Goal: Information Seeking & Learning: Check status

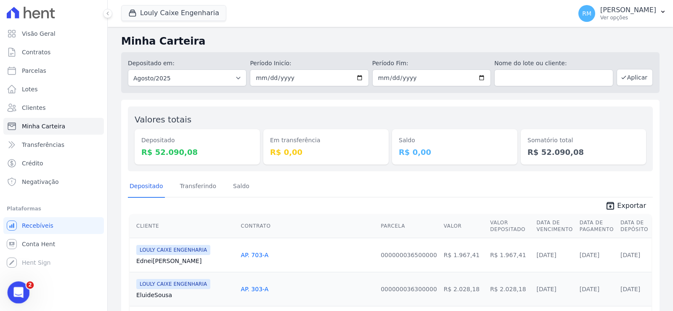
click at [22, 288] on icon "Abertura do Messenger da Intercom" at bounding box center [18, 291] width 14 height 14
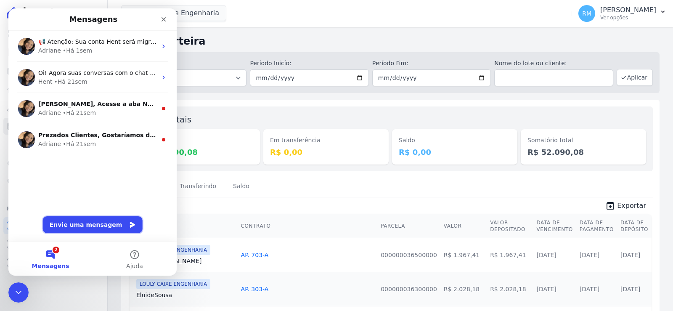
click at [88, 223] on button "Envie uma mensagem" at bounding box center [93, 224] width 100 height 17
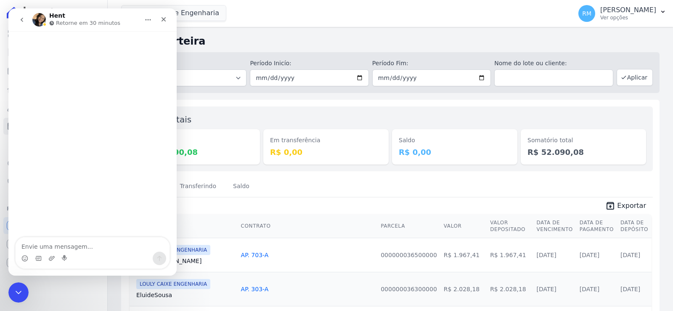
click at [92, 250] on textarea "Envie uma mensagem..." at bounding box center [93, 244] width 154 height 14
type textarea "Boa tarde,"
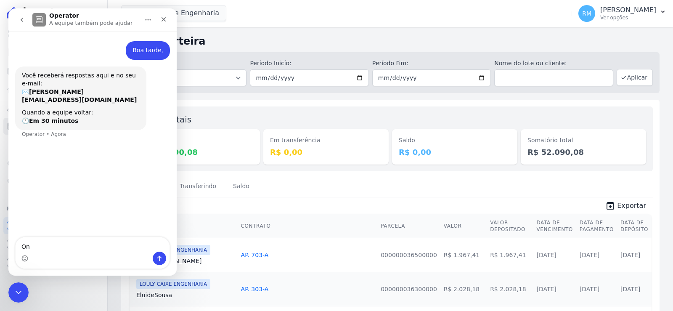
type textarea "O"
drag, startPoint x: 175, startPoint y: 27, endPoint x: 166, endPoint y: 19, distance: 11.9
click at [166, 19] on icon "Fechar" at bounding box center [163, 19] width 7 height 7
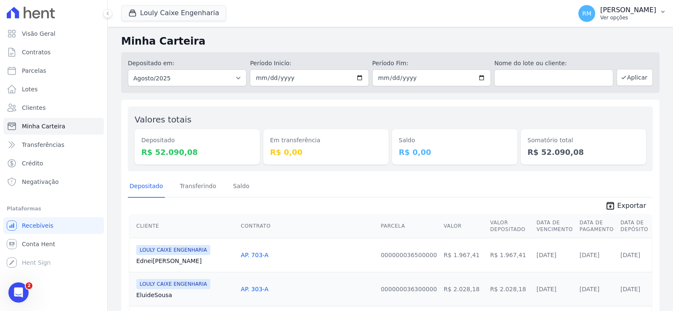
click at [600, 11] on p "[PERSON_NAME]" at bounding box center [628, 10] width 56 height 8
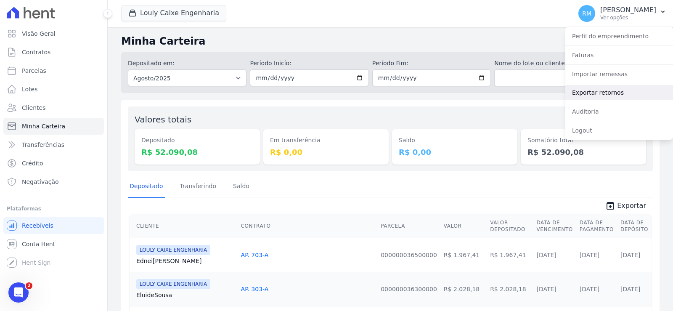
click at [622, 92] on link "Exportar retornos" at bounding box center [619, 92] width 108 height 15
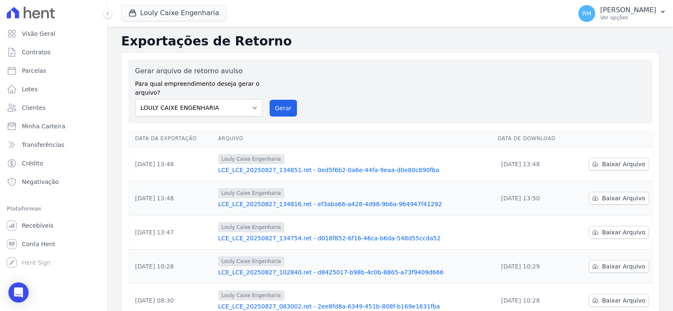
click at [319, 171] on link "LCE_LCE_20250827_134851.ret - 0ed5f6b2-0a6e-44fa-9eaa-d0e80c890fba" at bounding box center [354, 170] width 273 height 8
click at [311, 204] on link "LCE_LCE_20250827_134816.ret - ef3aba66-a428-4d98-9b6a-964947f41292" at bounding box center [354, 204] width 273 height 8
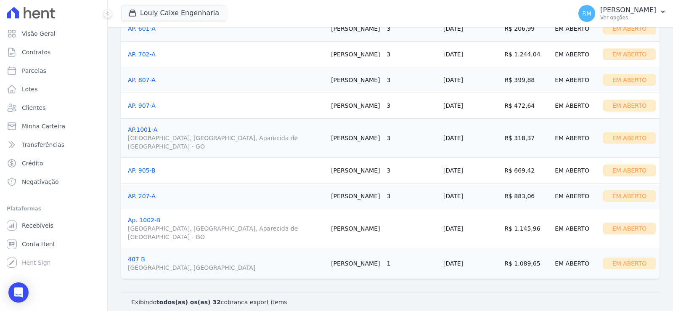
scroll to position [882, 0]
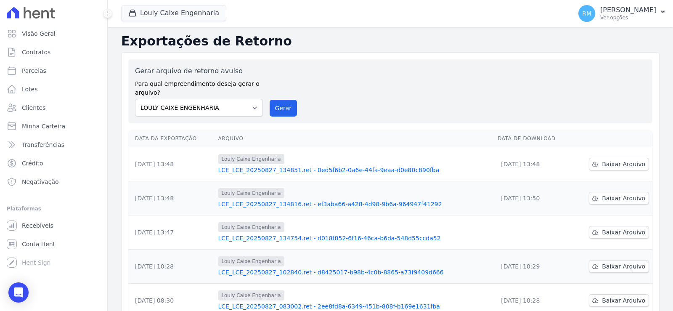
click at [369, 233] on div "Louly Caixe Engenharia LCE_LCE_20250827_134754.ret - d018f852-6f16-46ca-b6da-54…" at bounding box center [354, 232] width 273 height 20
click at [367, 236] on link "LCE_LCE_20250827_134754.ret - d018f852-6f16-46ca-b6da-548d55ccda52" at bounding box center [354, 238] width 273 height 8
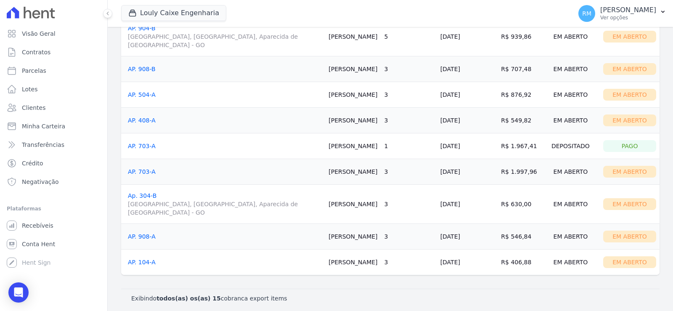
scroll to position [309, 0]
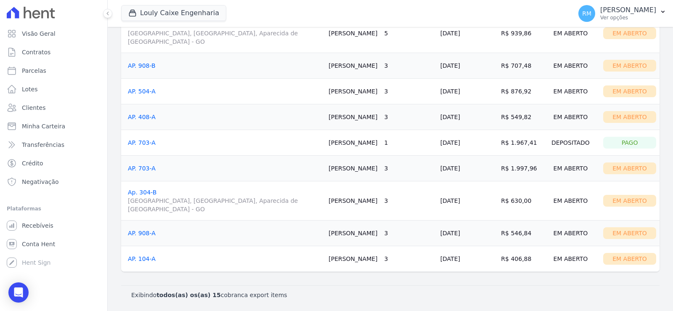
drag, startPoint x: 306, startPoint y: 143, endPoint x: 334, endPoint y: 145, distance: 28.7
click at [334, 145] on td "Ednei Silva" at bounding box center [353, 143] width 56 height 26
copy td "Ednei Silva"
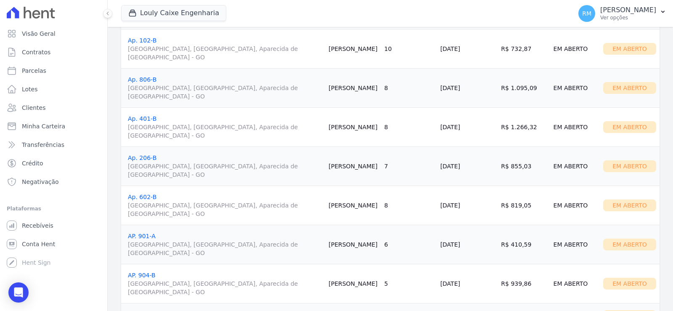
scroll to position [57, 0]
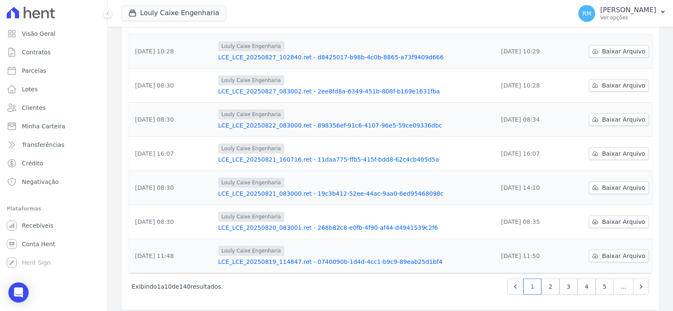
scroll to position [221, 0]
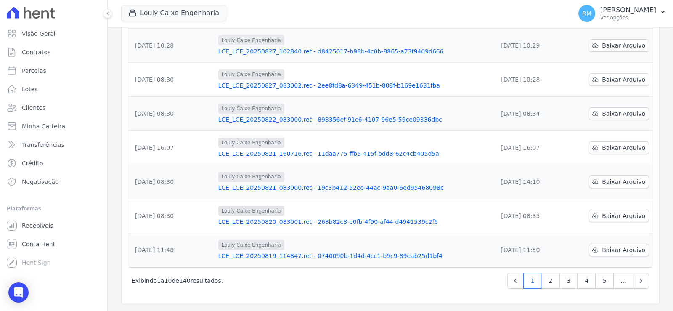
click at [305, 256] on link "LCE_LCE_20250819_114847.ret - 0740090b-1d4d-4cc1-b9c9-89eab25d1bf4" at bounding box center [354, 256] width 273 height 8
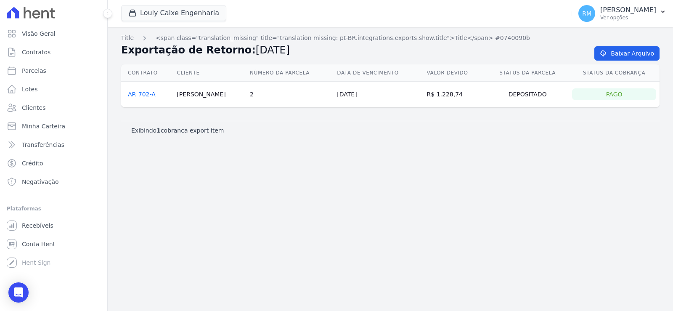
drag, startPoint x: 180, startPoint y: 94, endPoint x: 218, endPoint y: 95, distance: 38.3
click at [218, 95] on td "[PERSON_NAME]" at bounding box center [209, 95] width 73 height 26
copy td "[PERSON_NAME]"
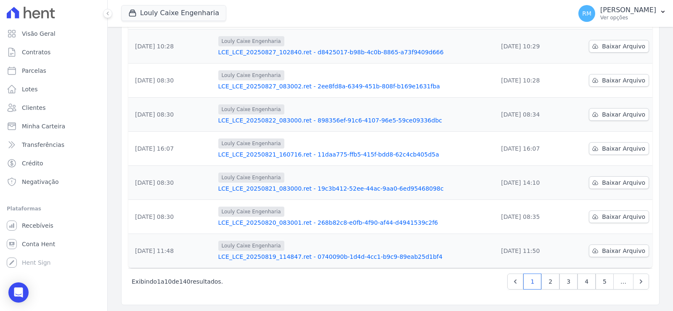
scroll to position [221, 0]
click at [328, 224] on link "LCE_LCE_20250820_083001.ret - 268b82c8-e0fb-4f90-af44-d4941539c2f6" at bounding box center [354, 222] width 273 height 8
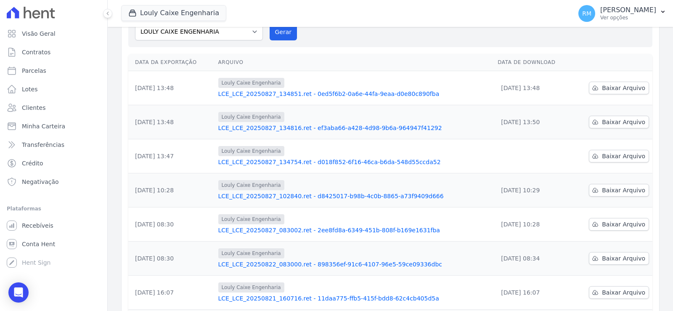
scroll to position [221, 0]
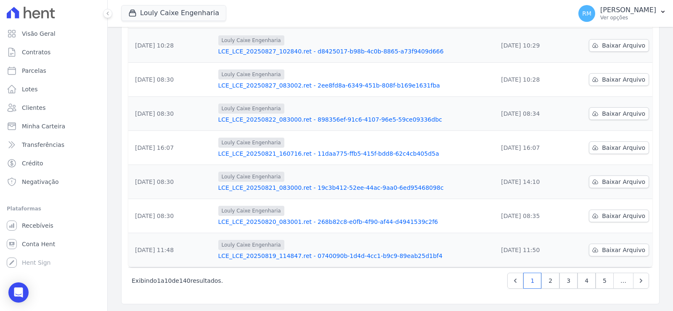
click at [299, 190] on link "LCE_LCE_20250821_083000.ret - 19c3b412-52ee-44ac-9aa0-6ed95468098c" at bounding box center [354, 187] width 273 height 8
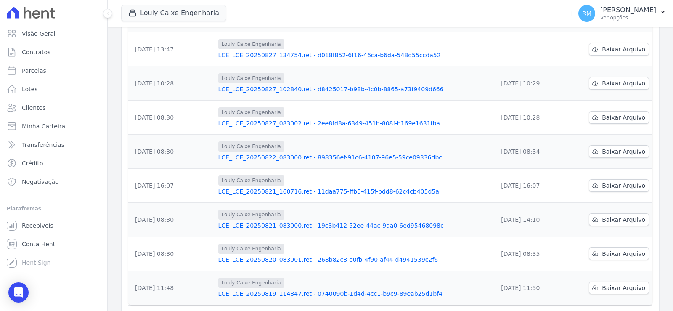
scroll to position [221, 0]
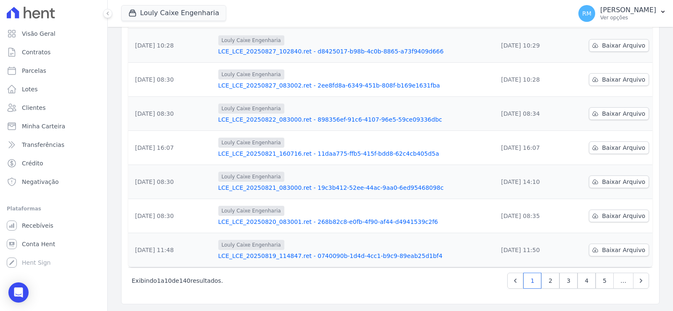
click at [301, 187] on link "LCE_LCE_20250821_083000.ret - 19c3b412-52ee-44ac-9aa0-6ed95468098c" at bounding box center [354, 187] width 273 height 8
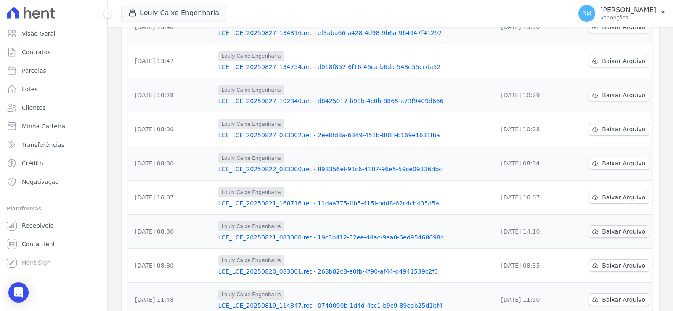
scroll to position [221, 0]
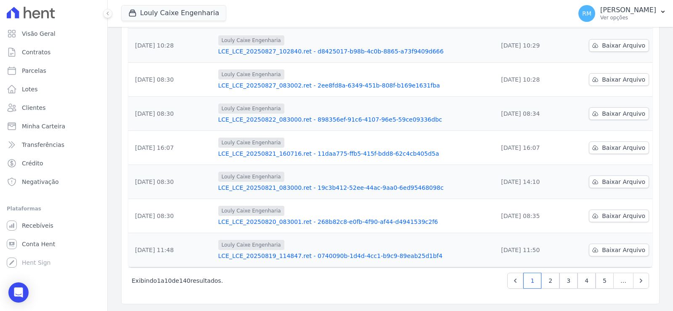
click at [306, 116] on link "LCE_LCE_20250822_083000.ret - 898356ef-91c6-4107-96e5-59ce09336dbc" at bounding box center [354, 119] width 273 height 8
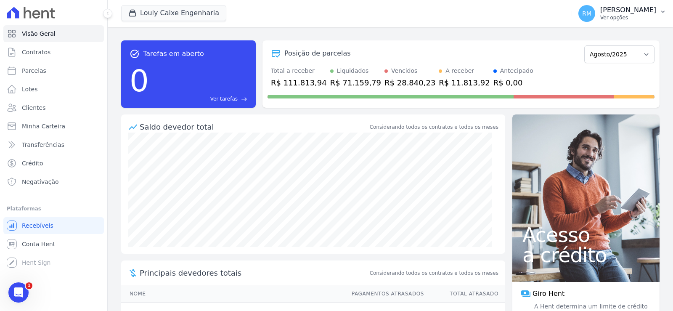
click at [618, 11] on p "[PERSON_NAME] [PERSON_NAME]" at bounding box center [628, 10] width 56 height 8
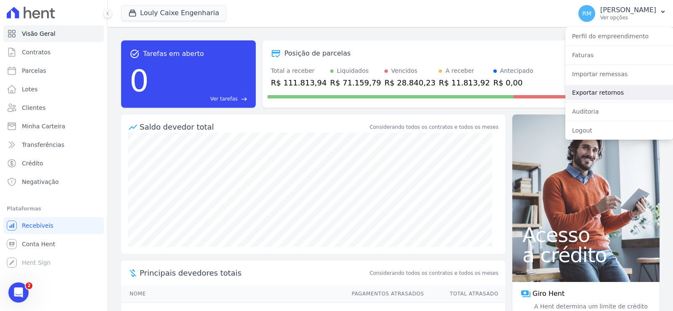
click at [604, 89] on link "Exportar retornos" at bounding box center [619, 92] width 108 height 15
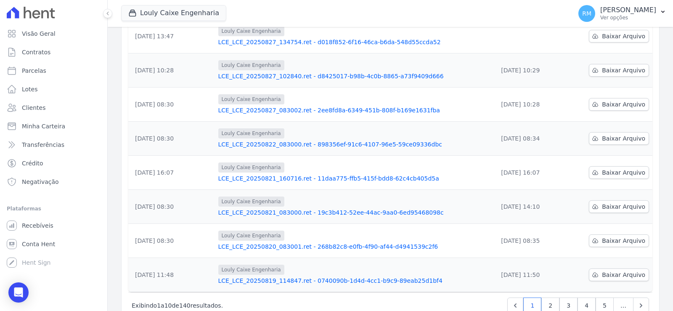
scroll to position [210, 0]
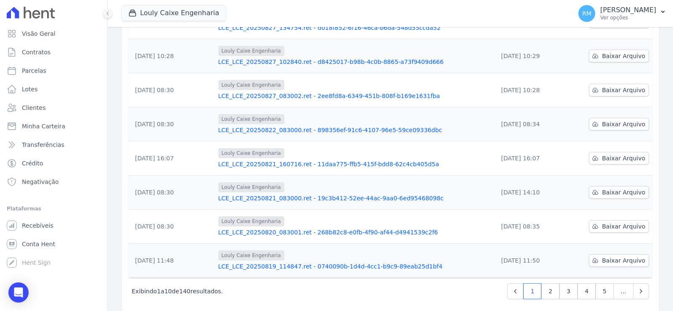
click at [274, 131] on link "LCE_LCE_20250822_083000.ret - 898356ef-91c6-4107-96e5-59ce09336dbc" at bounding box center [354, 130] width 273 height 8
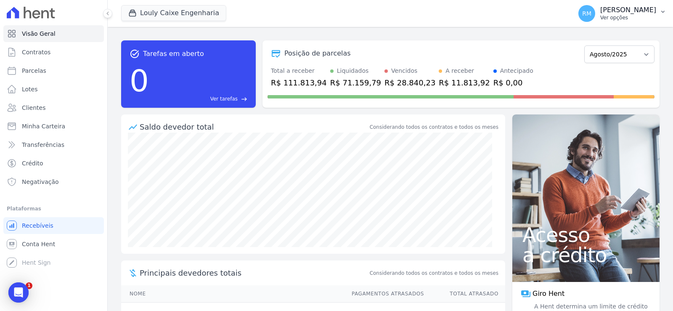
click at [600, 20] on p "Ver opções" at bounding box center [628, 17] width 56 height 7
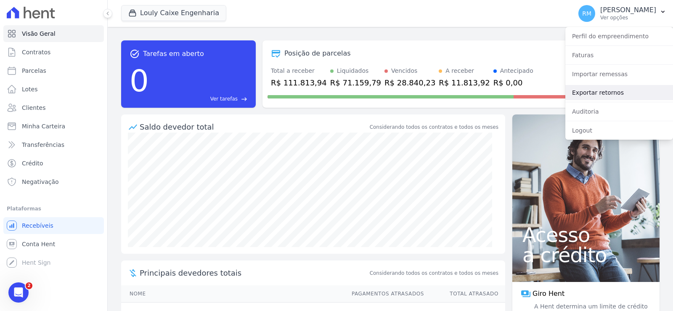
click at [597, 91] on link "Exportar retornos" at bounding box center [619, 92] width 108 height 15
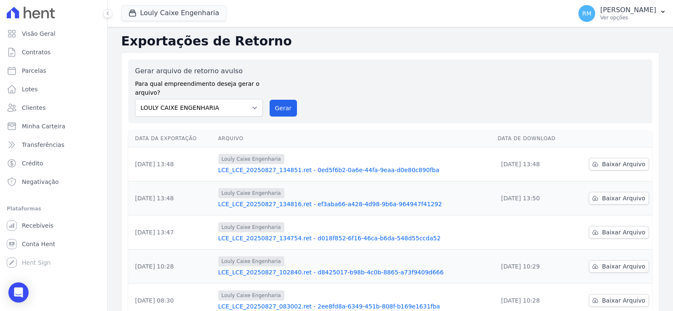
drag, startPoint x: 295, startPoint y: 198, endPoint x: 294, endPoint y: 202, distance: 4.6
click at [295, 200] on div "Louly Caixe Engenharia LCE_LCE_20250827_134816.ret - ef3aba66-a428-4d98-9b6a-96…" at bounding box center [354, 198] width 273 height 20
click at [294, 202] on link "LCE_LCE_20250827_134816.ret - ef3aba66-a428-4d98-9b6a-964947f41292" at bounding box center [354, 204] width 273 height 8
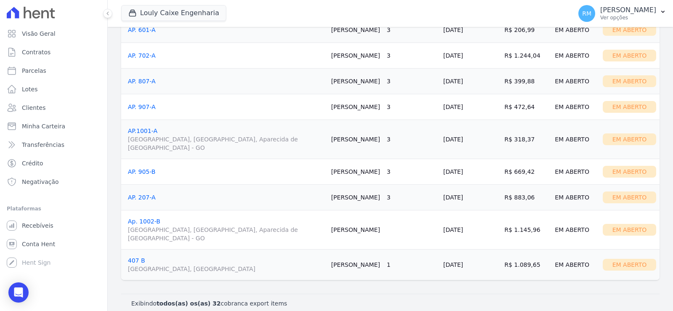
scroll to position [882, 0]
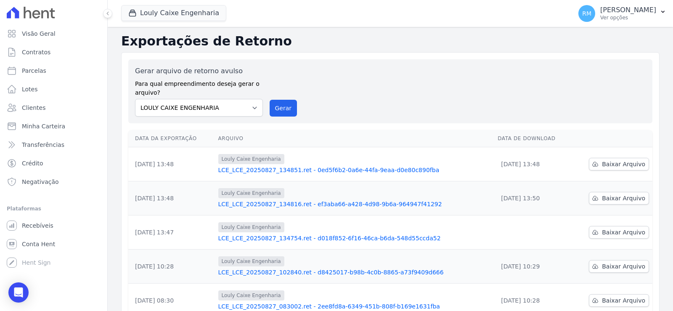
click at [306, 236] on link "LCE_LCE_20250827_134754.ret - d018f852-6f16-46ca-b6da-548d55ccda52" at bounding box center [354, 238] width 273 height 8
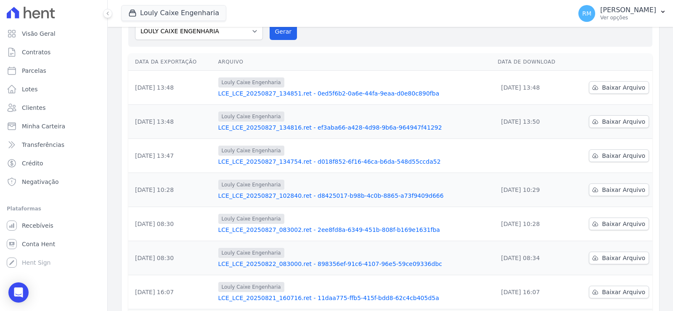
scroll to position [126, 0]
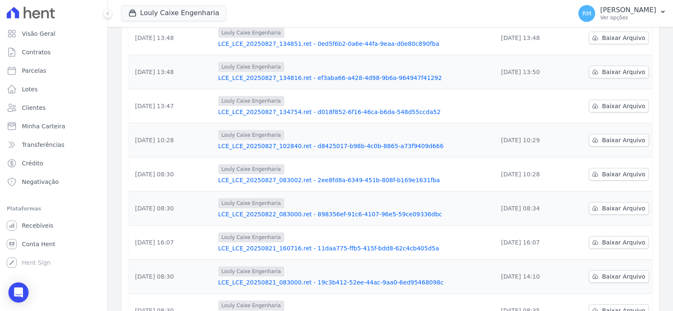
click at [323, 148] on link "LCE_LCE_20250827_102840.ret - d8425017-b98b-4c0b-8865-a73f9409d666" at bounding box center [354, 146] width 273 height 8
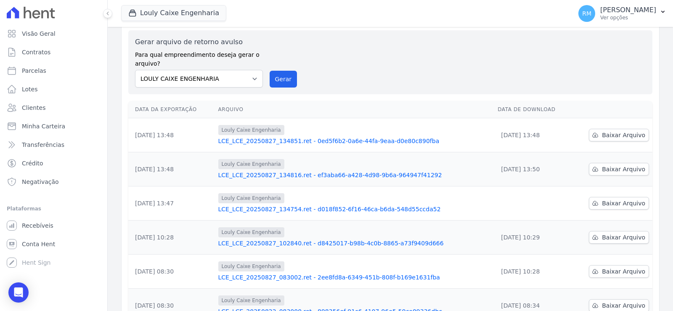
scroll to position [84, 0]
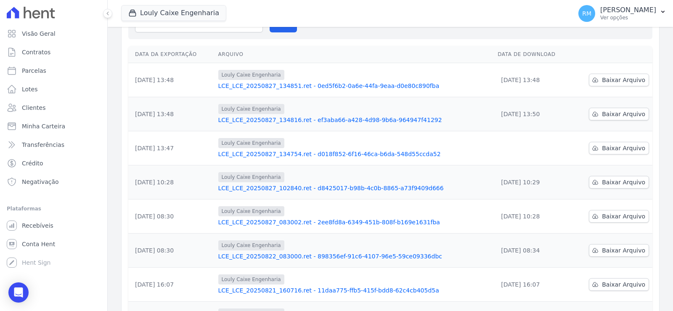
click at [325, 257] on link "LCE_LCE_20250822_083000.ret - 898356ef-91c6-4107-96e5-59ce09336dbc" at bounding box center [354, 256] width 273 height 8
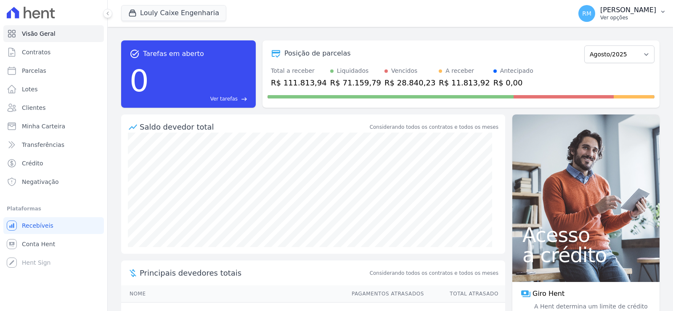
click at [629, 8] on p "[PERSON_NAME]" at bounding box center [628, 10] width 56 height 8
click at [620, 16] on p "Ver opções" at bounding box center [628, 17] width 56 height 7
click at [600, 11] on p "[PERSON_NAME]" at bounding box center [628, 10] width 56 height 8
click at [436, 32] on div "task_alt Tarefas em aberto 0 Ver tarefas east Posição de parcelas Setembro/2024…" at bounding box center [390, 169] width 565 height 284
click at [517, 32] on div "task_alt Tarefas em aberto 0 Ver tarefas east Posição de parcelas Setembro/2024…" at bounding box center [390, 169] width 565 height 284
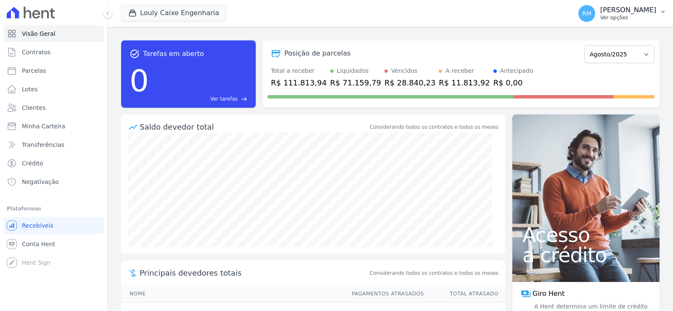
click at [615, 11] on p "[PERSON_NAME]" at bounding box center [628, 10] width 56 height 8
click at [600, 13] on p "[PERSON_NAME]" at bounding box center [628, 10] width 56 height 8
click at [600, 9] on p "[PERSON_NAME]" at bounding box center [628, 10] width 56 height 8
click at [564, 14] on p "[PERSON_NAME] [PERSON_NAME]" at bounding box center [599, 10] width 114 height 8
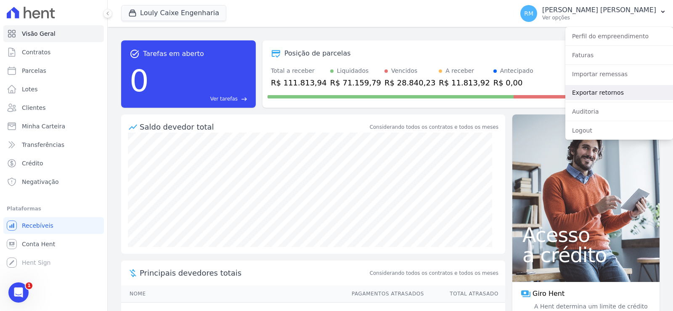
click at [597, 88] on link "Exportar retornos" at bounding box center [619, 92] width 108 height 15
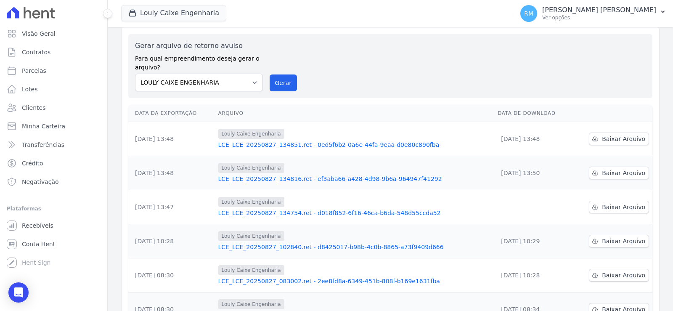
scroll to position [11, 0]
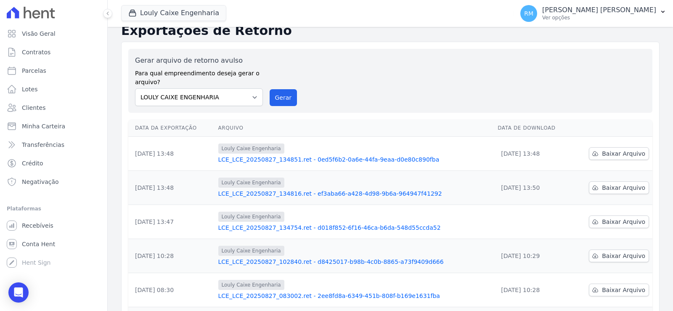
click at [327, 228] on link "LCE_LCE_20250827_134754.ret - d018f852-6f16-46ca-b6da-548d55ccda52" at bounding box center [354, 227] width 273 height 8
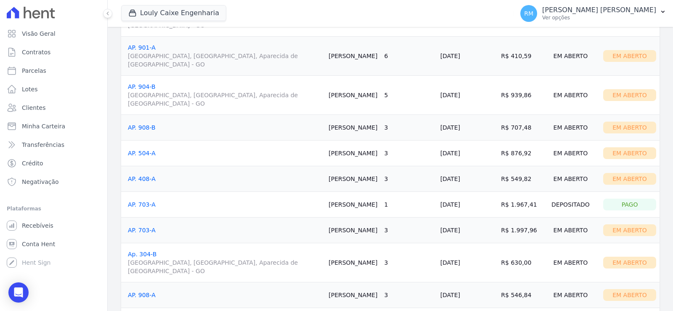
scroll to position [309, 0]
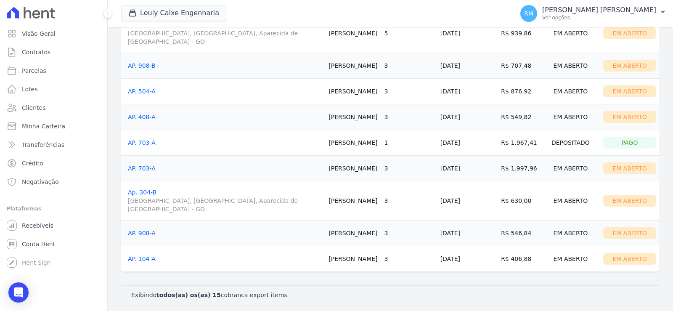
drag, startPoint x: 305, startPoint y: 141, endPoint x: 334, endPoint y: 146, distance: 29.8
click at [334, 145] on td "[PERSON_NAME]" at bounding box center [353, 143] width 56 height 26
copy td "[PERSON_NAME]"
click at [18, 295] on icon "Open Intercom Messenger" at bounding box center [18, 292] width 10 height 11
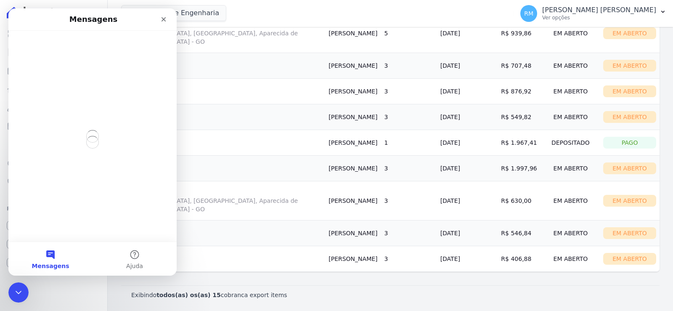
scroll to position [0, 0]
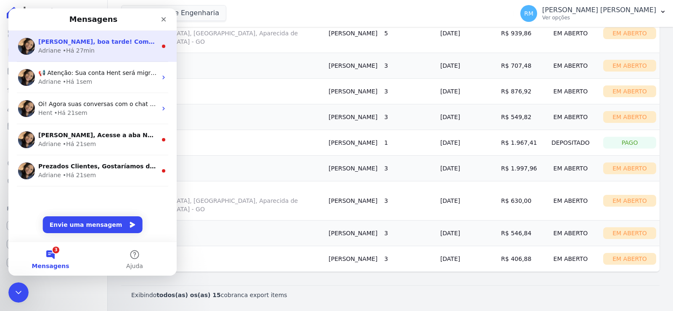
click at [114, 49] on div "Adriane • Há 27min" at bounding box center [97, 50] width 119 height 9
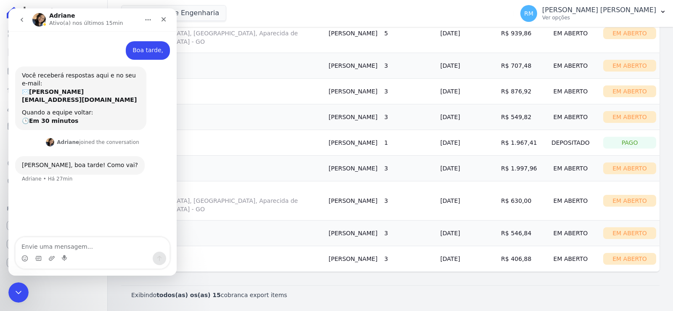
scroll to position [1, 0]
click at [92, 252] on div "Messenger da Intercom" at bounding box center [93, 258] width 154 height 13
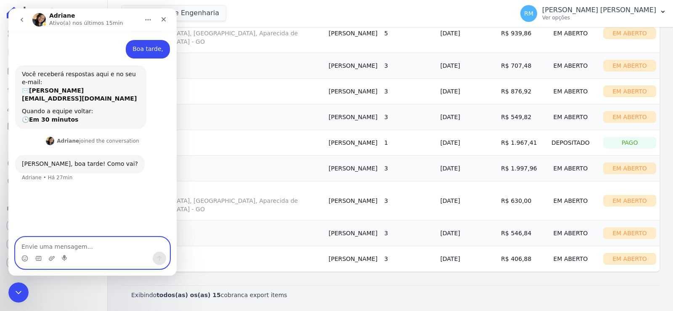
click at [94, 246] on textarea "Envie uma mensagem..." at bounding box center [93, 244] width 154 height 14
type textarea "Bem obrigada!"
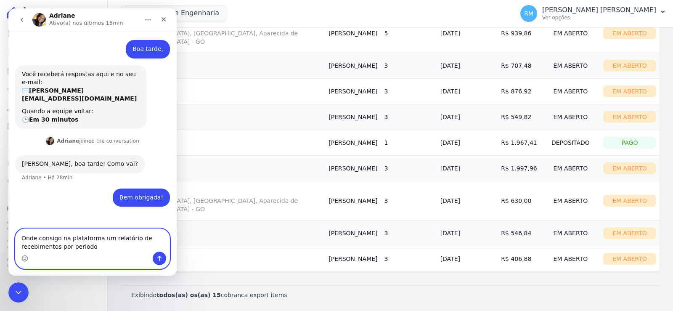
type textarea "Onde consigo na plataforma um relatório de recebimentos por periodo?"
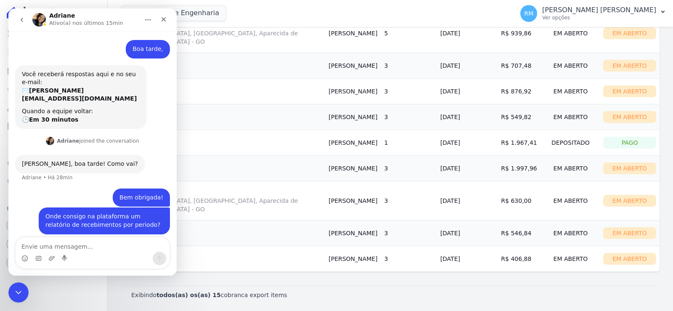
click at [389, 237] on td "3" at bounding box center [409, 233] width 56 height 26
click at [401, 192] on td "3" at bounding box center [409, 200] width 56 height 39
click at [160, 17] on icon "Fechar" at bounding box center [163, 19] width 7 height 7
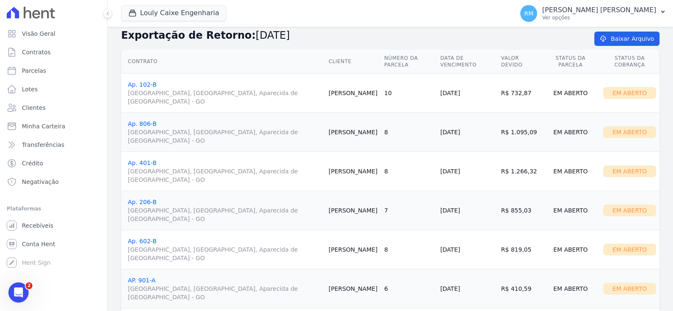
scroll to position [0, 0]
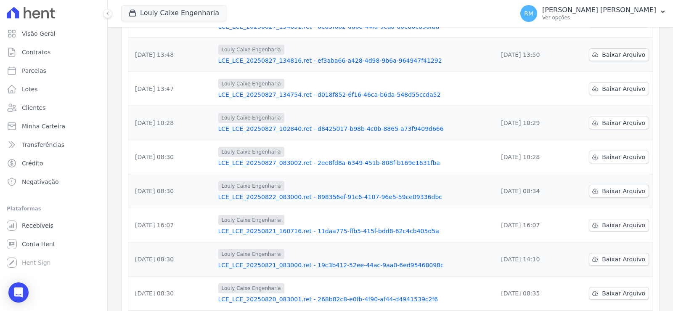
scroll to position [210, 0]
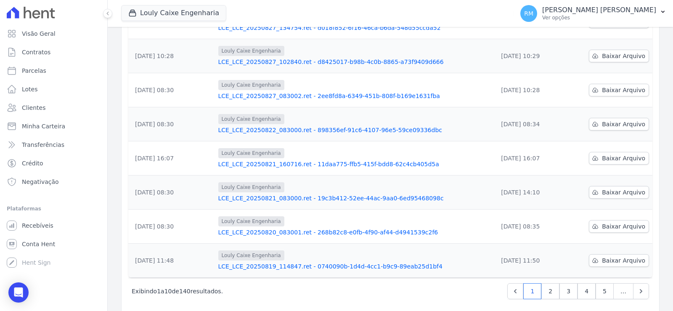
click at [322, 162] on link "LCE_LCE_20250821_160716.ret - 11daa775-ffb5-415f-bdd8-62c4cb405d5a" at bounding box center [354, 164] width 273 height 8
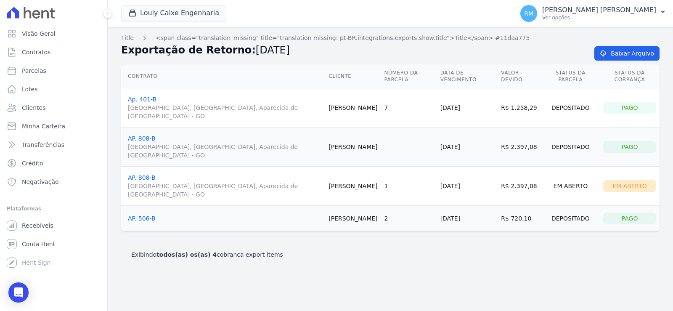
drag, startPoint x: 315, startPoint y: 94, endPoint x: 352, endPoint y: 100, distance: 37.1
click at [352, 100] on td "Lucas Martins" at bounding box center [353, 107] width 56 height 39
copy td "Lucas Martins"
click at [15, 288] on icon "Open Intercom Messenger" at bounding box center [18, 292] width 10 height 11
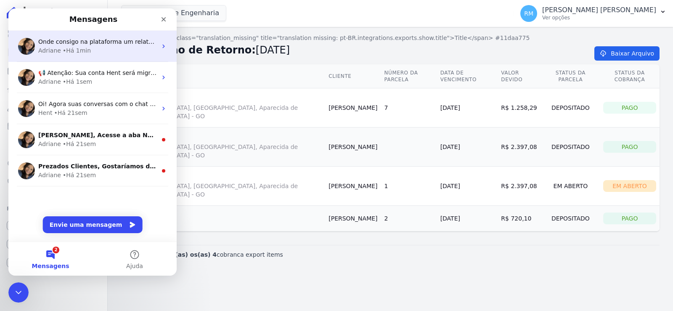
click at [113, 44] on span "Onde consigo na plataforma um relatório de recebimentos por periodo?" at bounding box center [144, 41] width 212 height 7
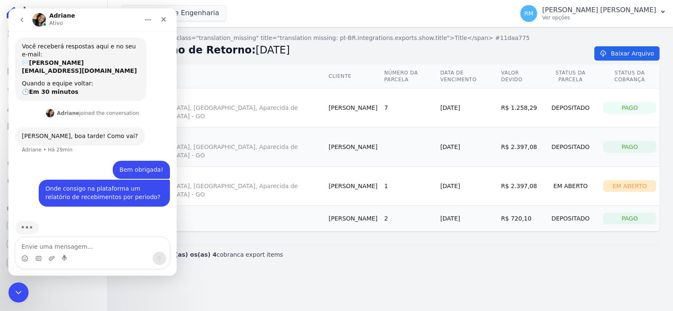
scroll to position [32, 0]
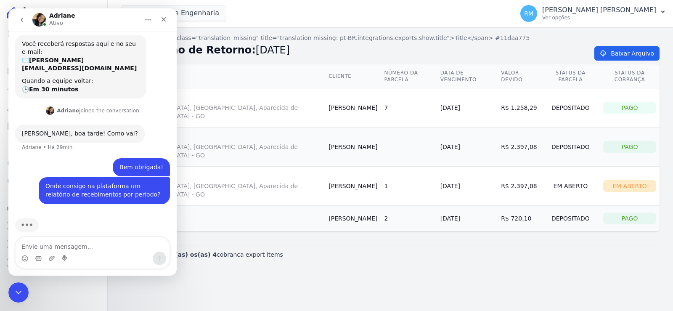
click at [108, 253] on div "Messenger da Intercom" at bounding box center [93, 258] width 154 height 13
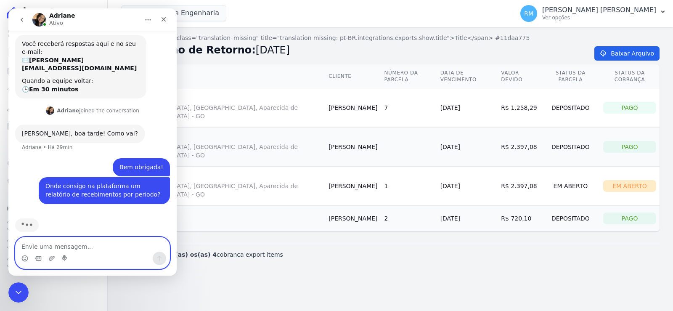
click at [103, 245] on textarea "Envie uma mensagem..." at bounding box center [93, 244] width 154 height 14
click at [102, 245] on textarea "Envie uma mensagem..." at bounding box center [93, 244] width 154 height 14
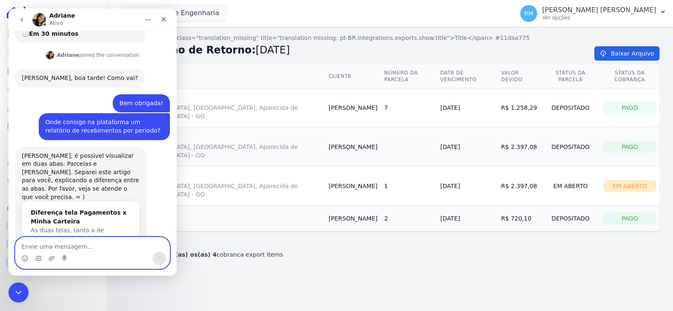
scroll to position [106, 0]
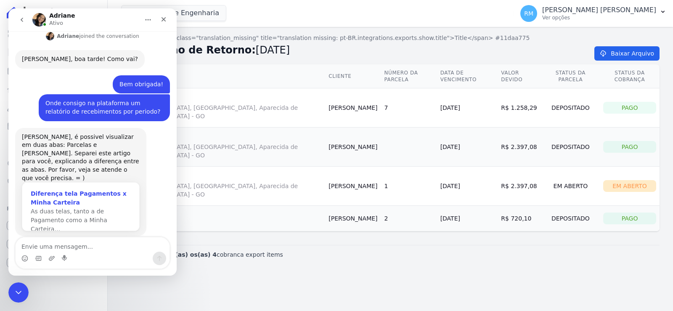
click at [71, 189] on div "Diferença tela Pagamentos x Minha Carteira" at bounding box center [81, 198] width 100 height 18
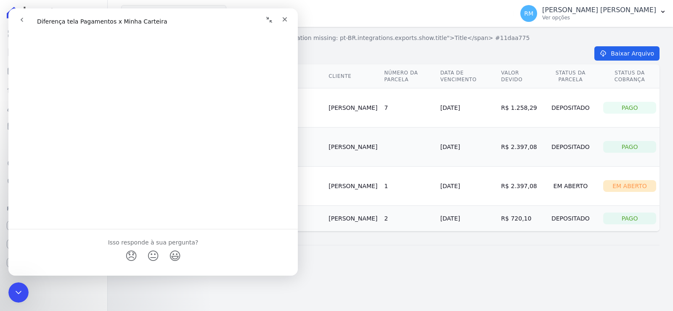
scroll to position [0, 0]
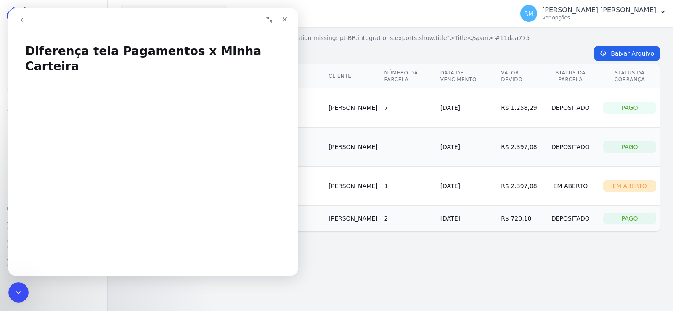
click at [270, 20] on icon "Recolher janela" at bounding box center [269, 19] width 7 height 7
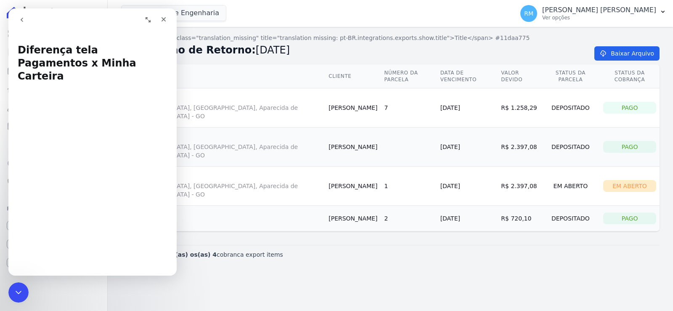
click at [350, 236] on div "Title <span class="translation_missing" title="translation missing: pt-BR.integ…" at bounding box center [390, 169] width 565 height 284
click at [25, 20] on icon "go back" at bounding box center [22, 19] width 7 height 7
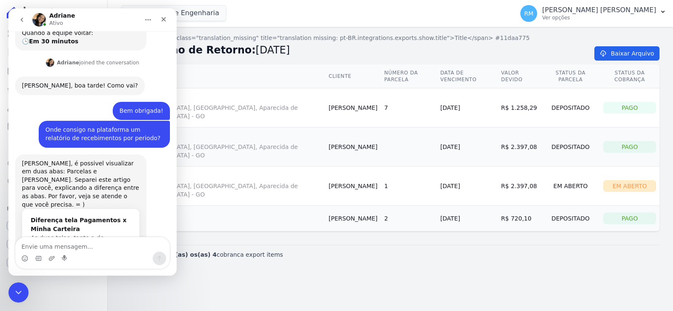
scroll to position [106, 0]
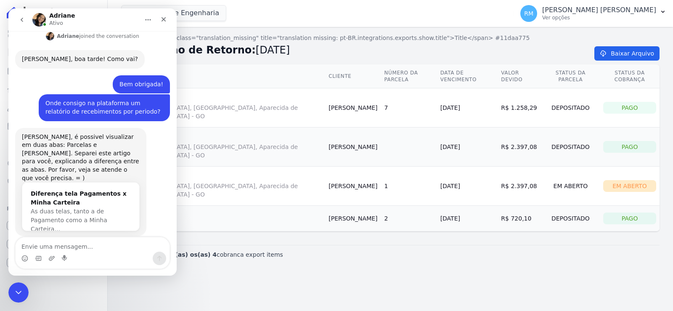
click at [320, 251] on div "Title <span class="translation_missing" title="translation missing: pt-BR.integ…" at bounding box center [390, 169] width 565 height 284
click at [21, 19] on icon "go back" at bounding box center [22, 19] width 7 height 7
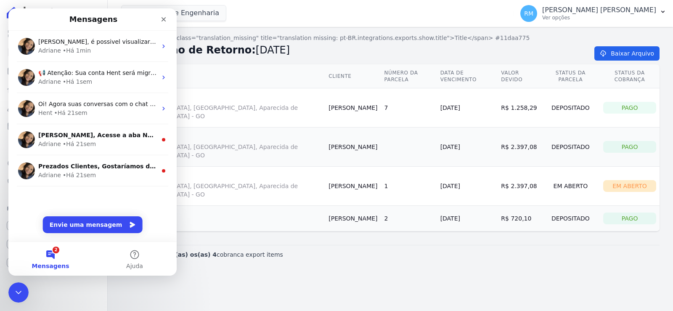
scroll to position [0, 0]
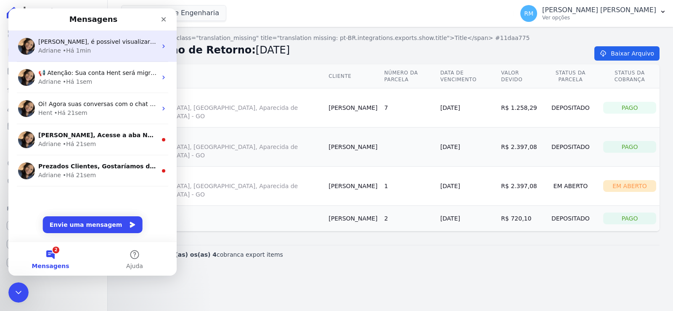
click at [83, 38] on span "Rodrigo, é possivel visualizar em duas abas: Parcelas e Minha Carteira. Separei…" at bounding box center [333, 41] width 590 height 7
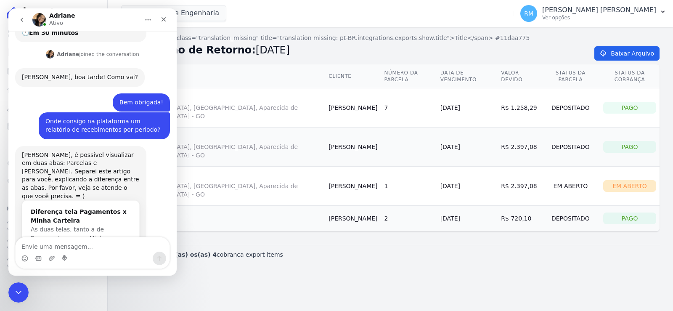
scroll to position [106, 0]
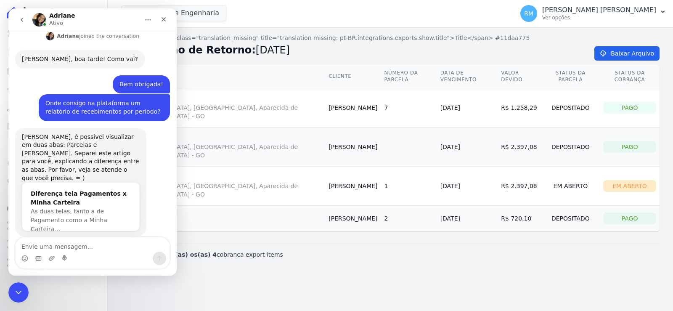
click at [117, 18] on div "Adriane Ativo" at bounding box center [85, 20] width 107 height 15
click at [14, 290] on icon "Encerramento do Messenger da Intercom" at bounding box center [17, 291] width 10 height 10
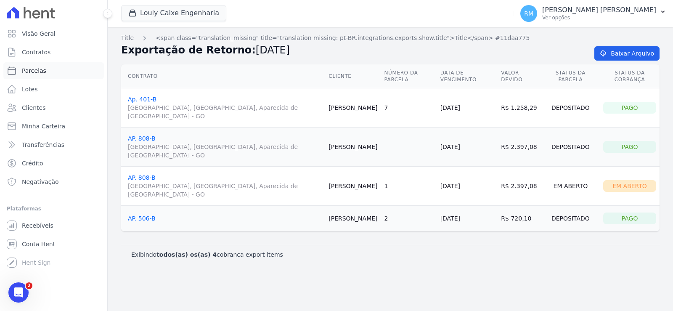
click at [53, 66] on link "Parcelas" at bounding box center [53, 70] width 101 height 17
select select
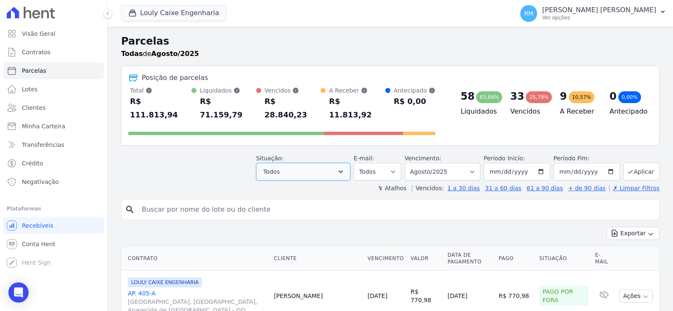
click at [337, 163] on button "Todos" at bounding box center [303, 172] width 94 height 18
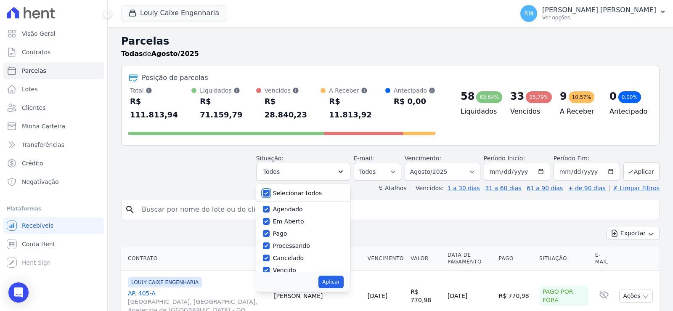
click at [270, 190] on input "Selecionar todos" at bounding box center [266, 193] width 7 height 7
checkbox input "false"
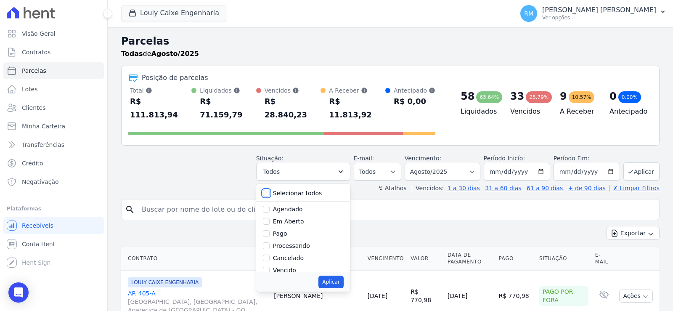
checkbox input "false"
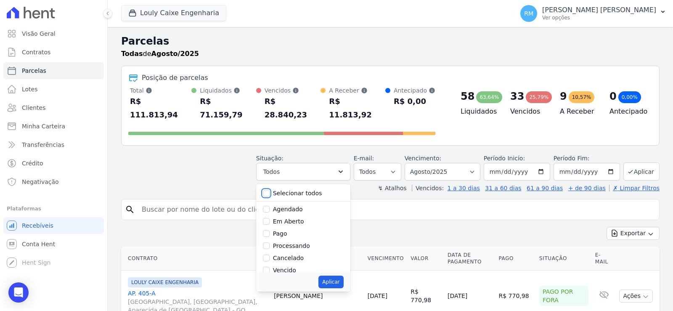
checkbox input "false"
click at [270, 230] on input "Pago" at bounding box center [266, 233] width 7 height 7
checkbox input "true"
click at [335, 276] on button "Aplicar" at bounding box center [331, 282] width 25 height 13
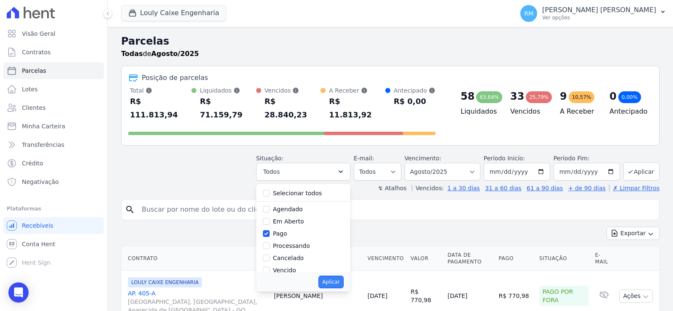
select select "paid"
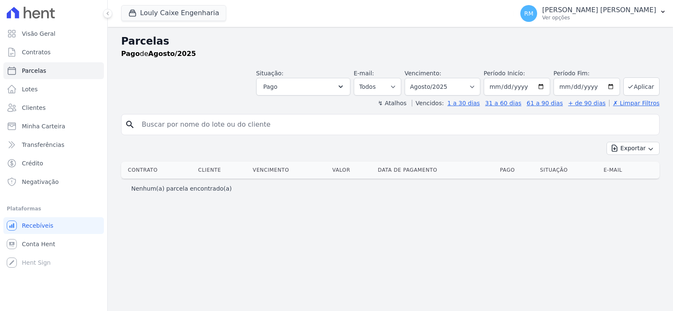
select select
click at [642, 88] on button "Aplicar" at bounding box center [642, 86] width 36 height 18
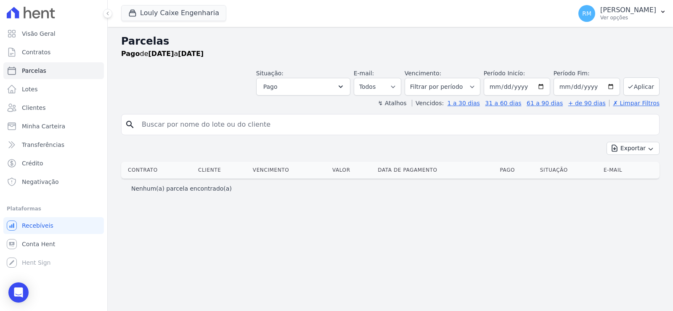
select select
click at [642, 88] on button "Aplicar" at bounding box center [642, 86] width 36 height 18
select select
click at [276, 84] on span "Pago" at bounding box center [270, 87] width 14 height 10
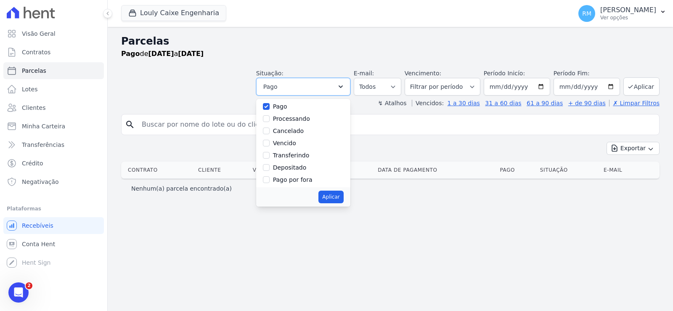
scroll to position [56, 0]
click at [270, 153] on input "Depositado" at bounding box center [266, 153] width 7 height 7
checkbox input "true"
click at [337, 198] on button "Aplicar" at bounding box center [331, 197] width 25 height 13
select select "paid"
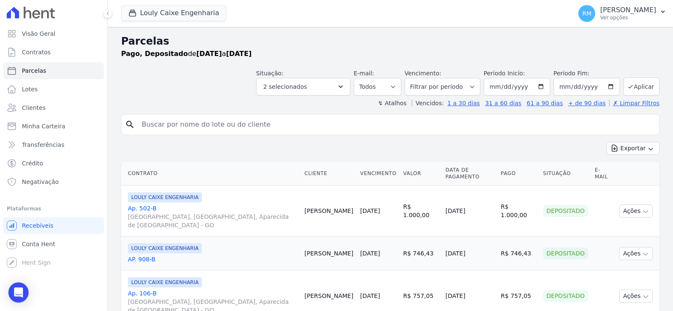
select select
click at [648, 85] on button "Aplicar" at bounding box center [642, 86] width 36 height 18
select select
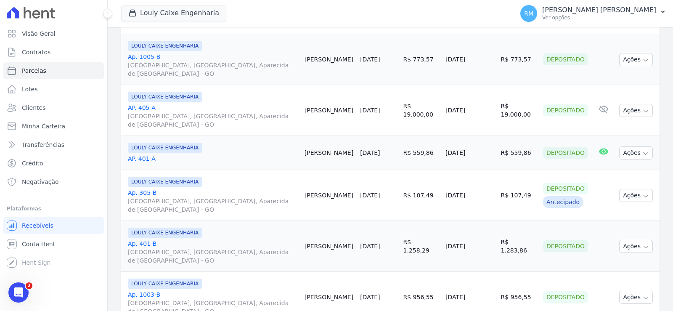
scroll to position [1010, 0]
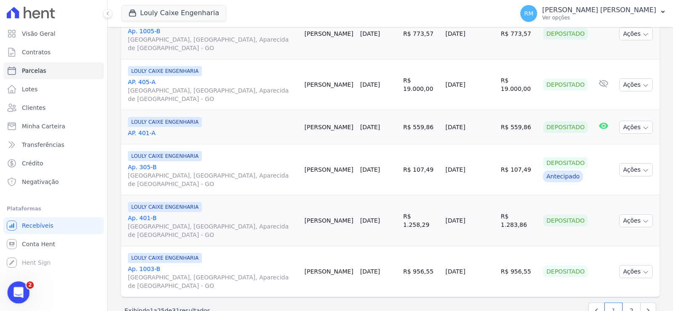
drag, startPoint x: 18, startPoint y: 288, endPoint x: 34, endPoint y: 568, distance: 279.8
click at [19, 287] on icon "Abertura do Messenger da Intercom" at bounding box center [18, 291] width 14 height 14
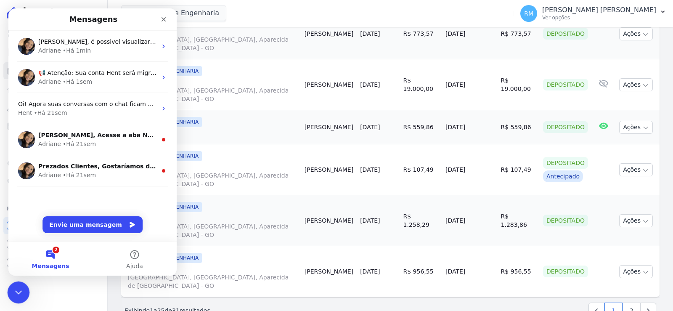
scroll to position [0, 0]
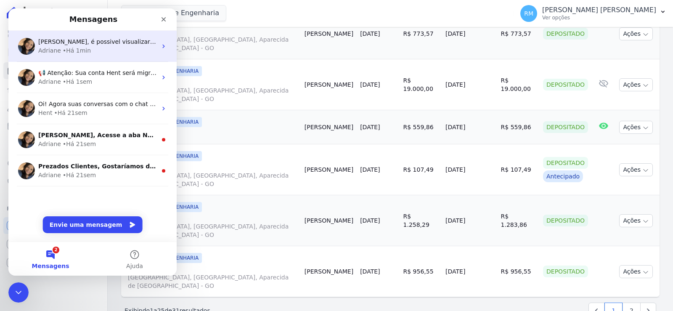
click at [89, 44] on span "Rodrigo, é possivel visualizar em duas abas: Parcelas e Minha Carteira. Separei…" at bounding box center [333, 41] width 590 height 7
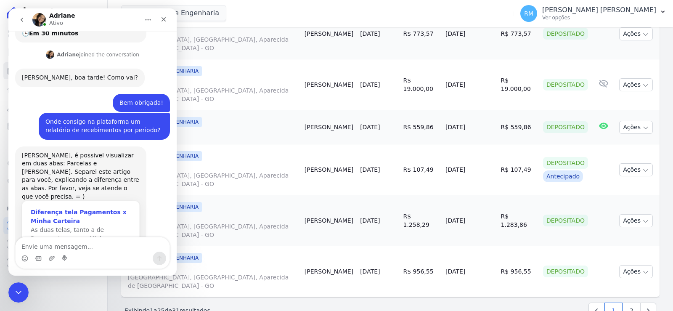
scroll to position [106, 0]
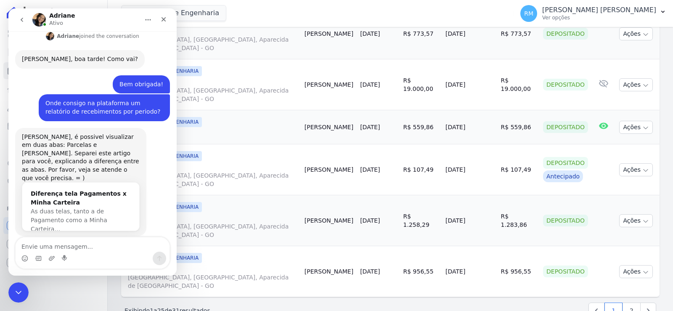
click at [97, 247] on textarea "Envie uma mensagem..." at bounding box center [93, 244] width 154 height 14
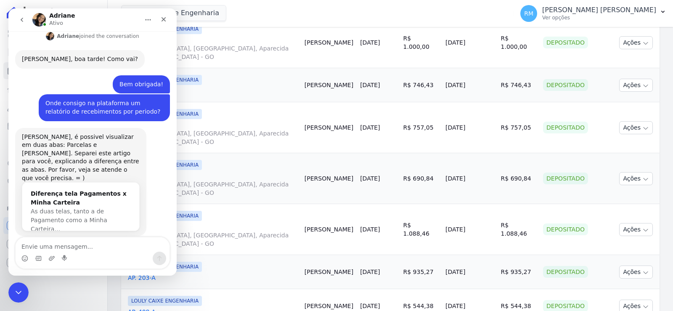
scroll to position [0, 0]
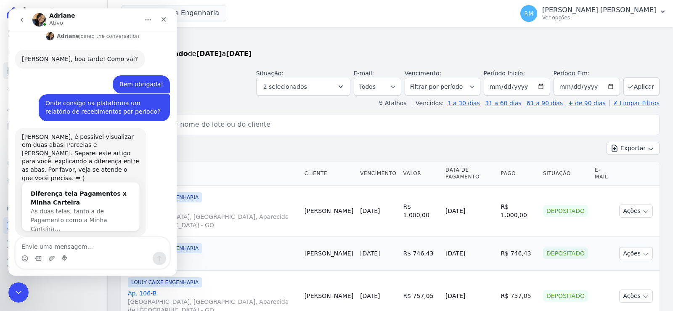
click at [106, 244] on textarea "Envie uma mensagem..." at bounding box center [93, 244] width 154 height 14
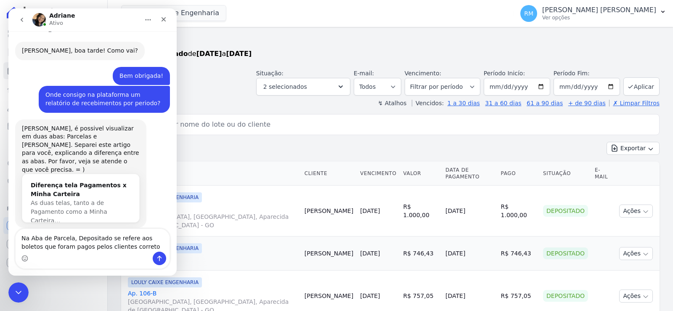
type textarea "Na Aba de Parcela, Depositado se refere aos boletos que foram pagos pelos clien…"
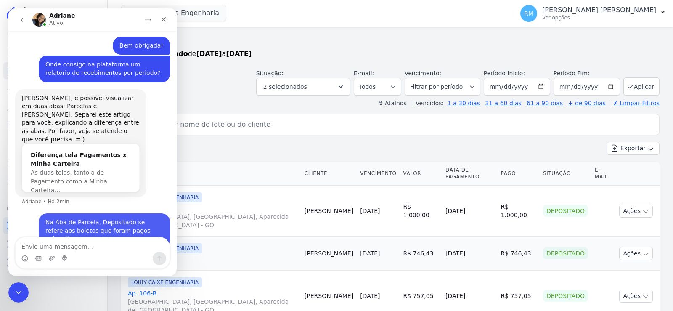
scroll to position [148, 0]
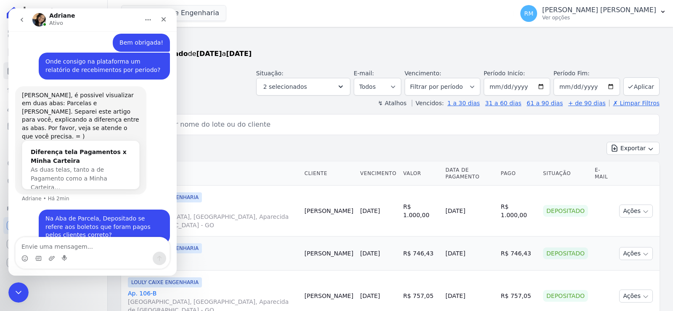
click at [225, 125] on input "search" at bounding box center [396, 124] width 519 height 17
click at [19, 289] on icon "Encerramento do Messenger da Intercom" at bounding box center [17, 291] width 10 height 10
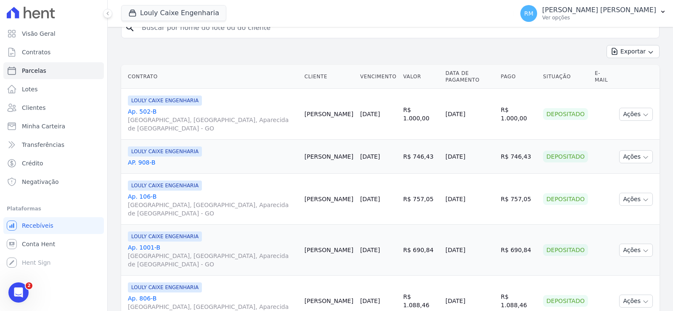
scroll to position [0, 0]
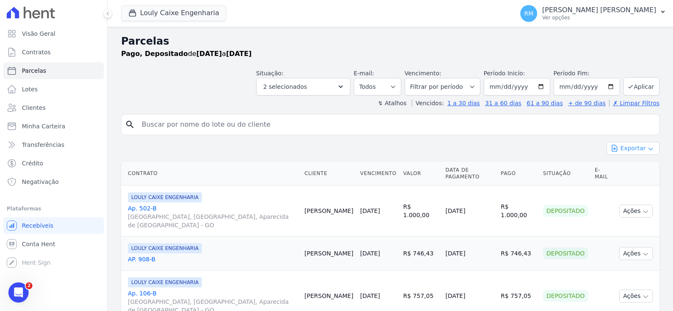
click at [629, 152] on button "Exportar" at bounding box center [633, 148] width 53 height 13
click at [625, 182] on span "Exportar CSV" at bounding box center [632, 182] width 45 height 8
click at [13, 289] on icon "Abertura do Messenger da Intercom" at bounding box center [18, 291] width 14 height 14
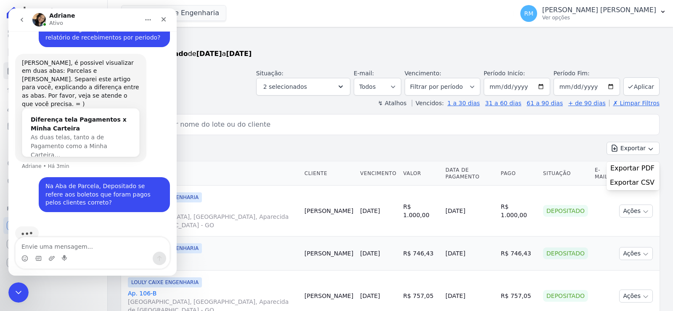
click at [98, 245] on textarea "Envie uma mensagem..." at bounding box center [93, 244] width 154 height 14
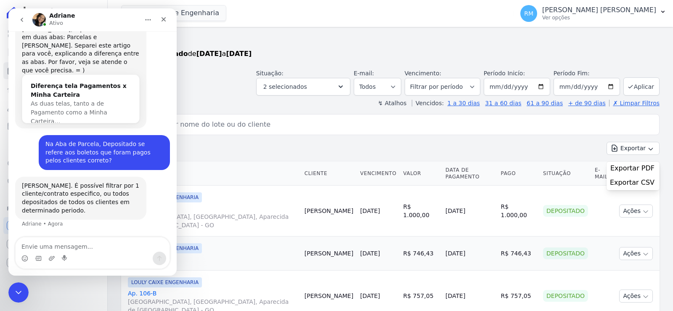
scroll to position [197, 0]
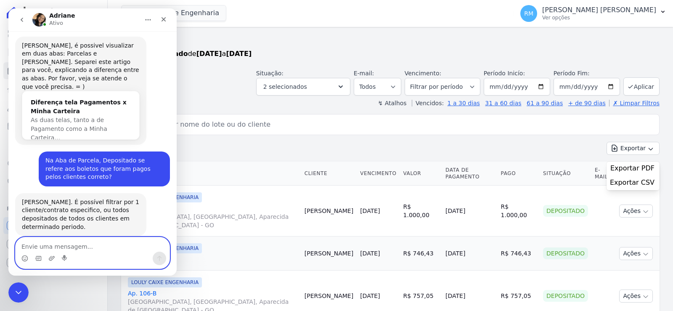
click at [90, 248] on textarea "Envie uma mensagem..." at bounding box center [93, 244] width 154 height 14
type textarea "Ok's, Obrigada!"
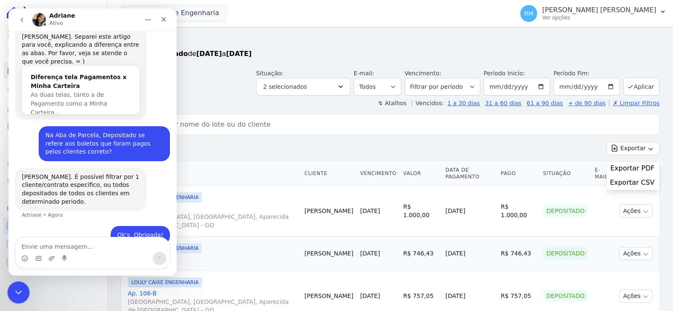
click at [17, 289] on icon "Encerramento do Messenger da Intercom" at bounding box center [17, 291] width 10 height 10
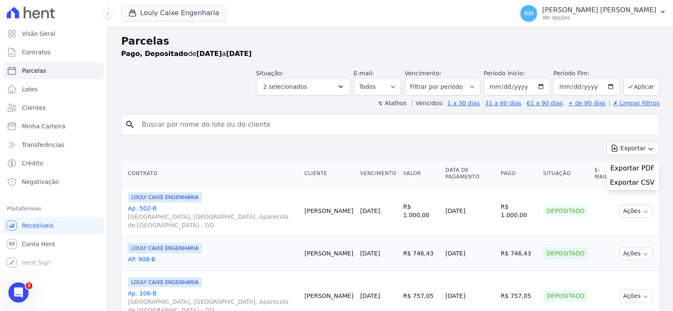
click at [258, 121] on input "search" at bounding box center [396, 124] width 519 height 17
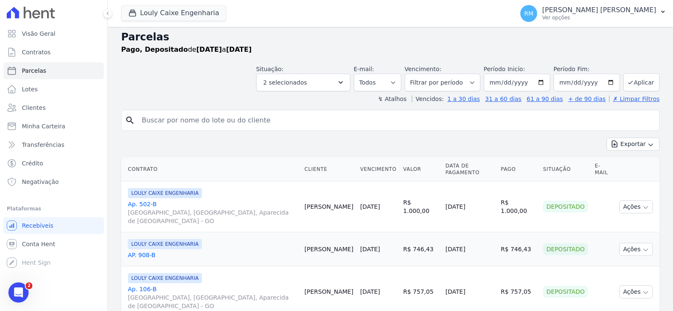
scroll to position [0, 0]
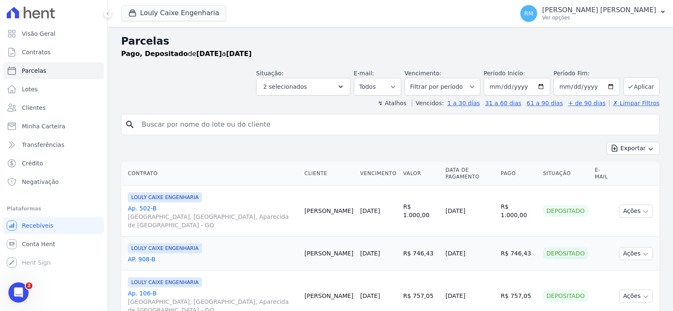
click at [367, 125] on input "search" at bounding box center [396, 124] width 519 height 17
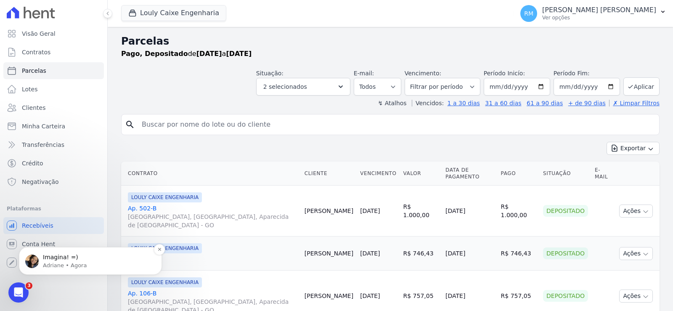
click at [57, 261] on p "Imagina! =)" at bounding box center [97, 257] width 109 height 8
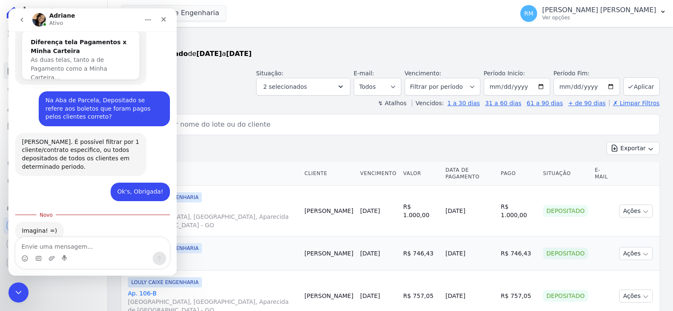
scroll to position [261, 0]
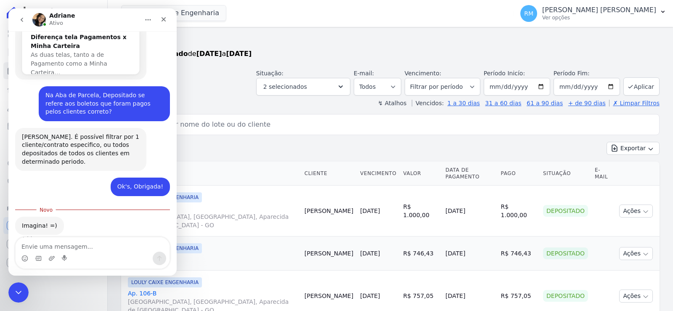
click at [84, 246] on textarea "Envie uma mensagem..." at bounding box center [93, 244] width 154 height 14
click at [163, 20] on icon "Fechar" at bounding box center [164, 19] width 5 height 5
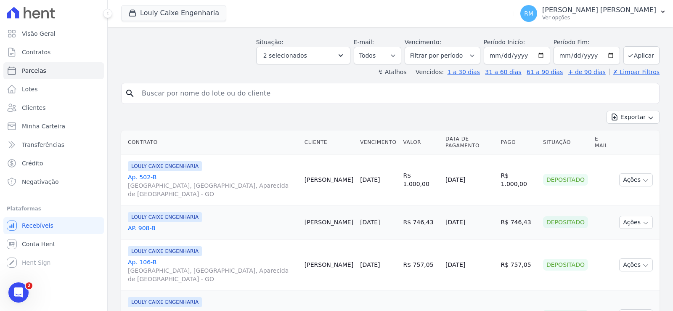
scroll to position [0, 0]
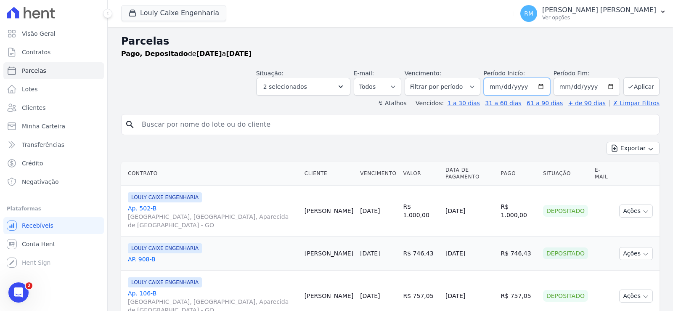
click at [539, 83] on input "[DATE]" at bounding box center [517, 87] width 66 height 18
type input "2025-07-01"
click at [606, 86] on input "[DATE]" at bounding box center [587, 87] width 66 height 18
type input "2025-07-31"
click at [630, 85] on button "Aplicar" at bounding box center [642, 86] width 36 height 18
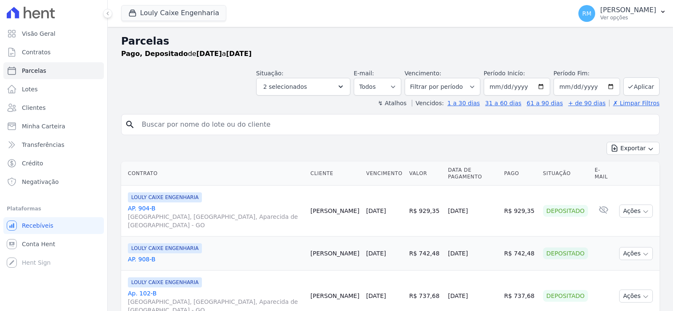
select select
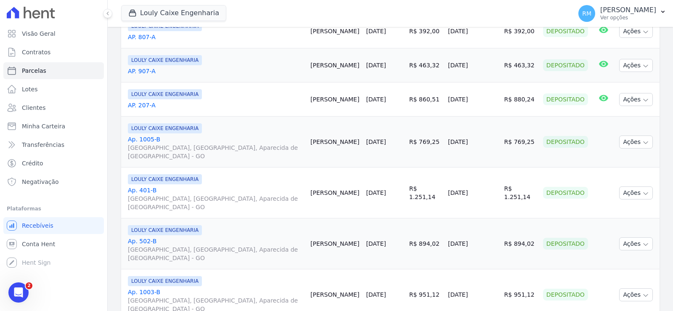
scroll to position [957, 0]
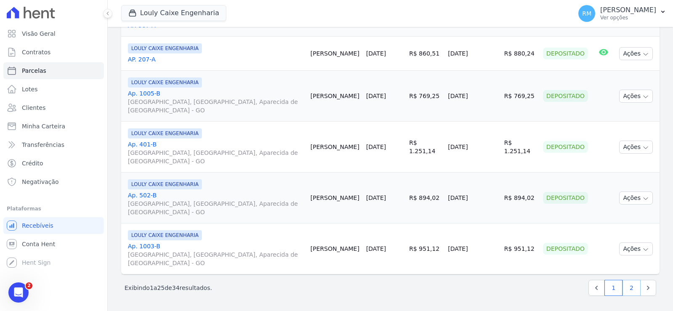
click at [627, 283] on link "2" at bounding box center [632, 288] width 18 height 16
select select
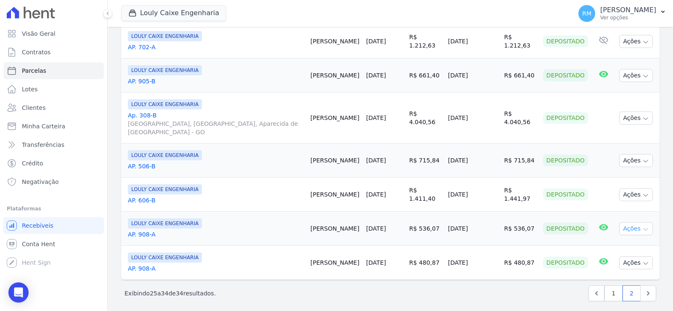
scroll to position [268, 0]
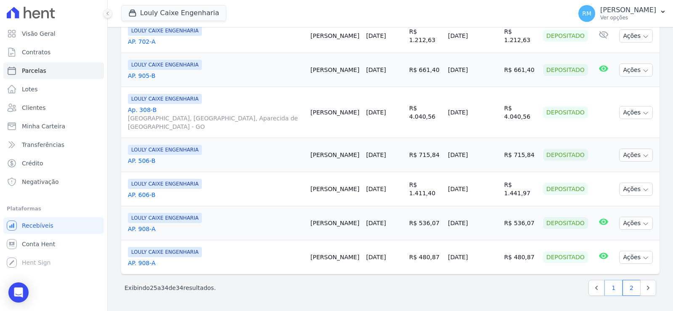
click at [606, 287] on link "1" at bounding box center [614, 288] width 18 height 16
select select
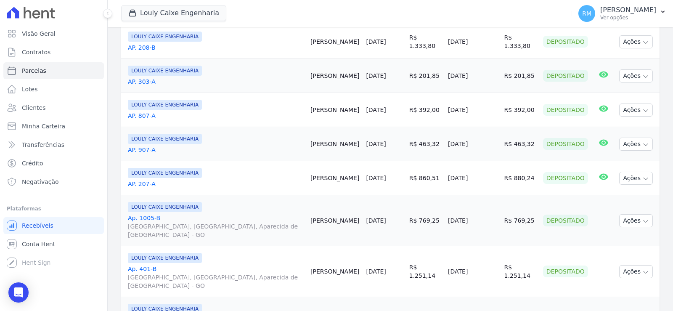
scroll to position [957, 0]
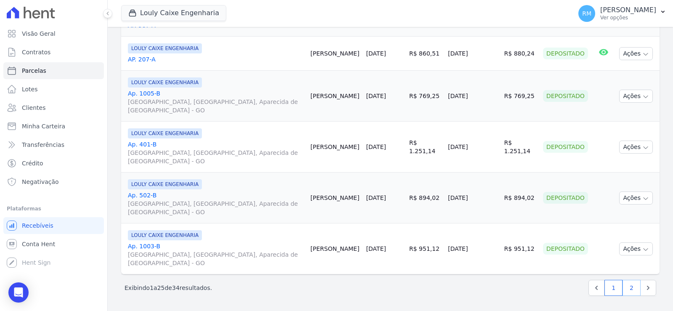
click at [624, 285] on link "2" at bounding box center [632, 288] width 18 height 16
select select
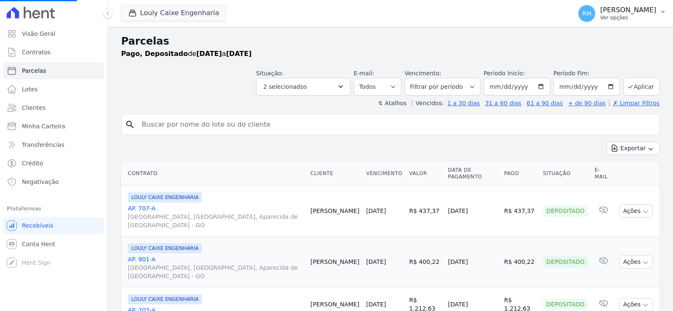
select select
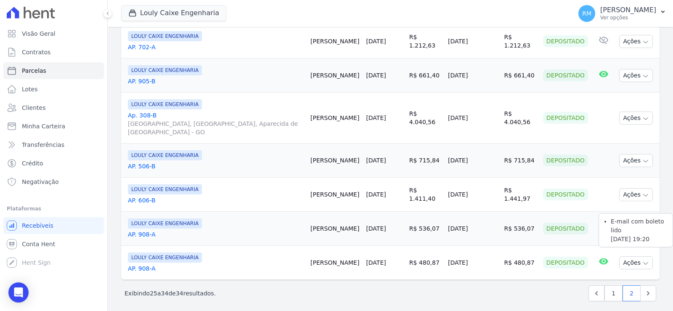
scroll to position [268, 0]
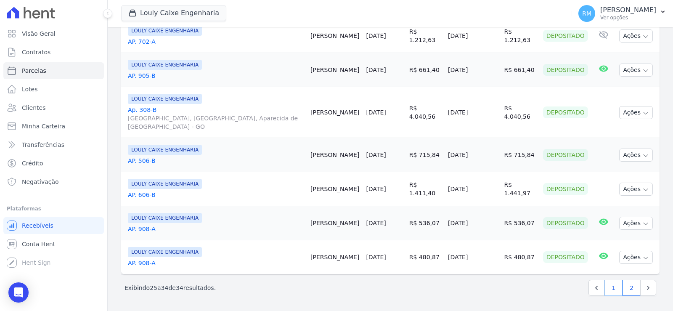
click at [606, 289] on link "1" at bounding box center [614, 288] width 18 height 16
select select
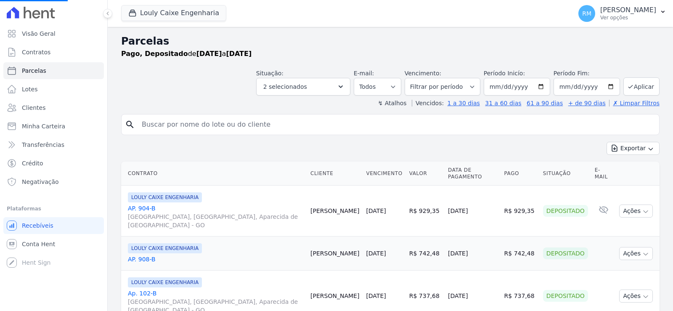
scroll to position [275, 0]
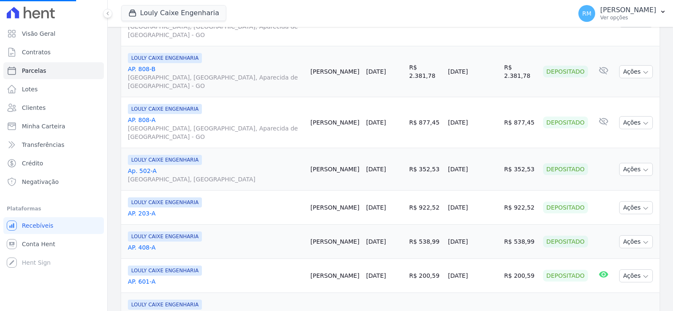
select select
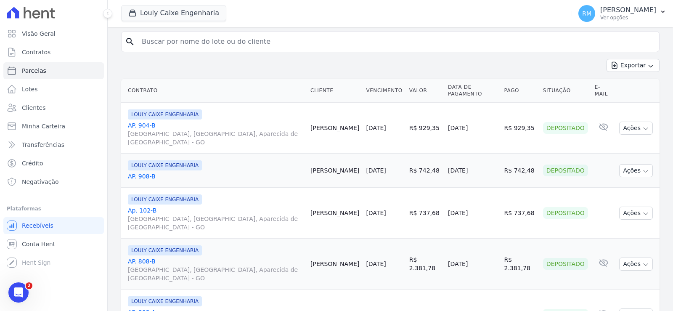
scroll to position [0, 0]
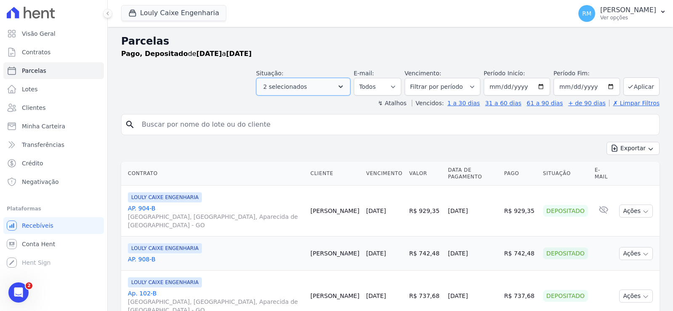
click at [343, 86] on icon "button" at bounding box center [341, 86] width 4 height 3
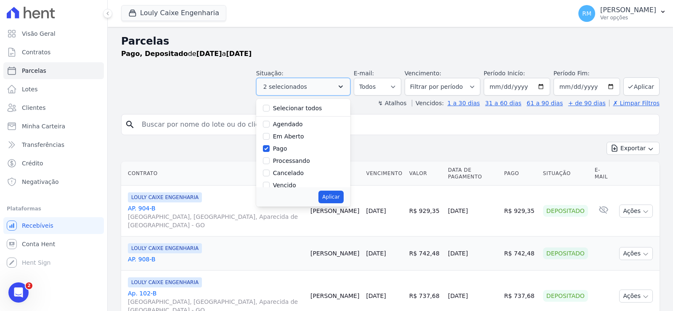
click at [343, 86] on icon "button" at bounding box center [341, 86] width 4 height 3
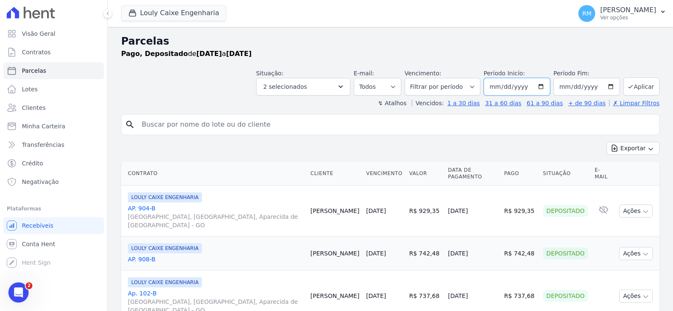
click at [499, 84] on input "2025-07-01" at bounding box center [517, 87] width 66 height 18
click at [503, 85] on input "2025-07-01" at bounding box center [517, 87] width 66 height 18
type input "[DATE]"
type input "2025-07-31"
type input "[DATE]"
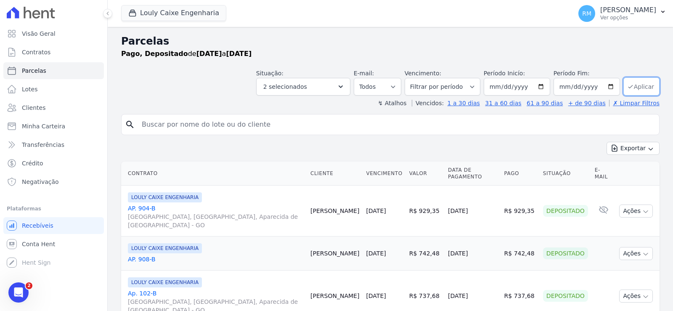
click at [629, 90] on button "Aplicar" at bounding box center [642, 86] width 36 height 18
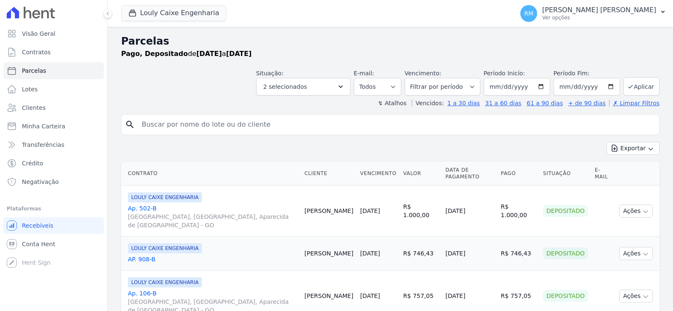
select select
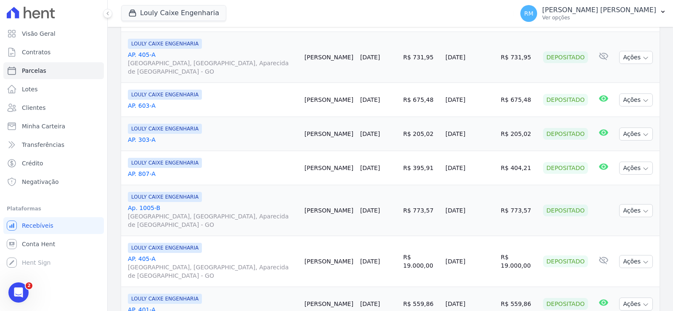
scroll to position [842, 0]
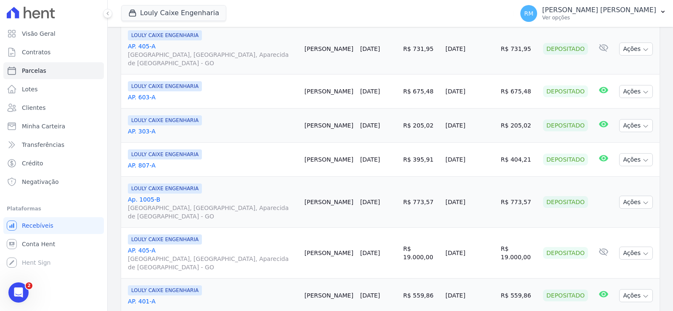
drag, startPoint x: 437, startPoint y: 157, endPoint x: 477, endPoint y: 161, distance: 40.2
click at [477, 161] on td "[DATE]" at bounding box center [470, 160] width 56 height 34
drag, startPoint x: 501, startPoint y: 159, endPoint x: 528, endPoint y: 161, distance: 26.6
click at [528, 161] on td "R$ 404,21" at bounding box center [519, 160] width 42 height 34
click at [501, 159] on td "R$ 404,21" at bounding box center [519, 160] width 42 height 34
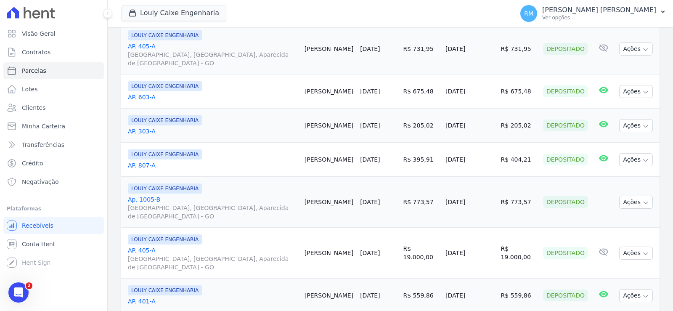
drag, startPoint x: 501, startPoint y: 160, endPoint x: 528, endPoint y: 160, distance: 27.4
click at [528, 160] on td "R$ 404,21" at bounding box center [519, 160] width 42 height 34
click at [526, 159] on td "R$ 404,21" at bounding box center [519, 160] width 42 height 34
drag, startPoint x: 526, startPoint y: 159, endPoint x: 498, endPoint y: 159, distance: 28.2
click at [498, 159] on td "R$ 404,21" at bounding box center [519, 160] width 42 height 34
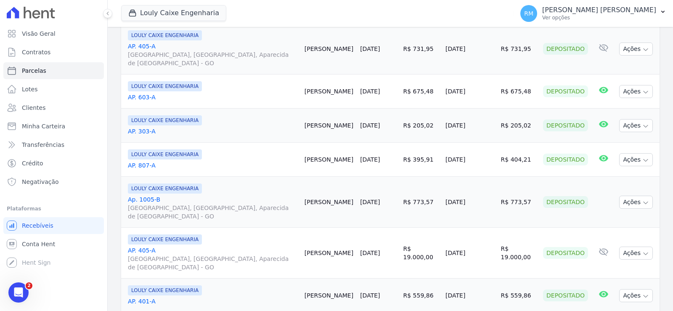
click at [501, 159] on td "R$ 404,21" at bounding box center [519, 160] width 42 height 34
drag, startPoint x: 125, startPoint y: 162, endPoint x: 648, endPoint y: 164, distance: 523.4
click at [648, 164] on tr "LOULY CAIXE ENGENHARIA AP. 807-A Joao Silva 15/08/2025 R$ 395,91 18/08/2025 R$ …" at bounding box center [390, 160] width 539 height 34
click at [21, 289] on icon "Abertura do Messenger da Intercom" at bounding box center [18, 291] width 14 height 14
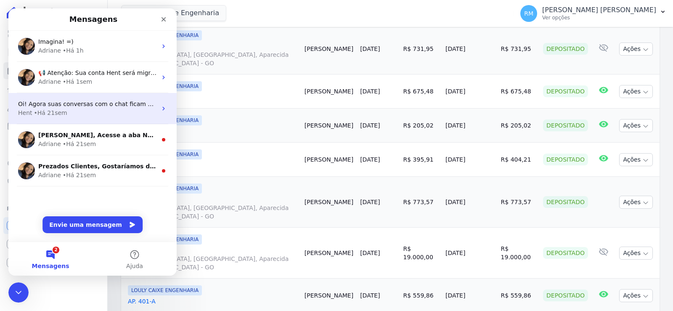
scroll to position [0, 0]
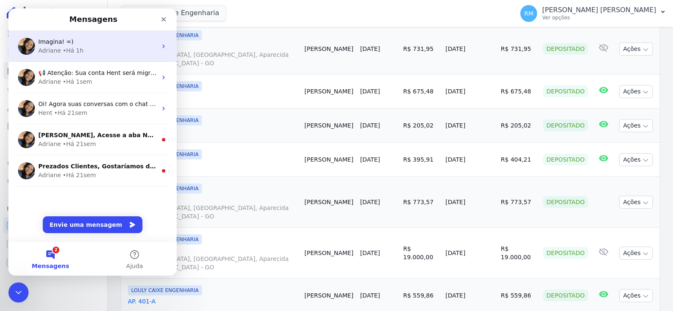
click at [51, 53] on div "Adriane" at bounding box center [49, 50] width 23 height 9
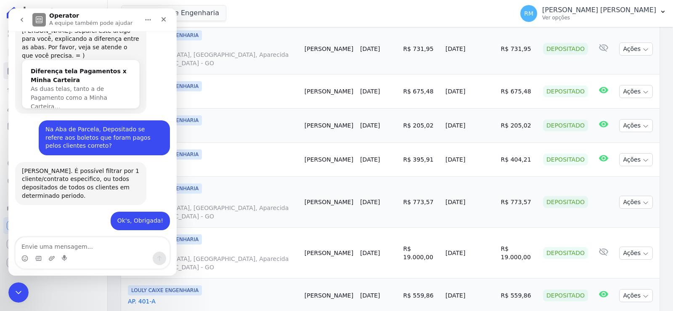
scroll to position [247, 0]
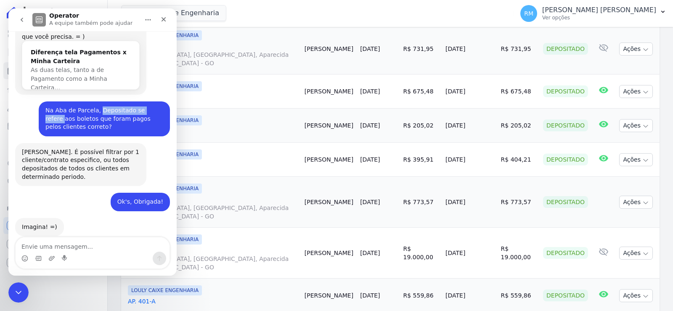
drag, startPoint x: 92, startPoint y: 95, endPoint x: 124, endPoint y: 98, distance: 32.2
click at [141, 106] on div "Na Aba de Parcela, Depositado se refere aos boletos que foram pagos pelos clien…" at bounding box center [104, 118] width 118 height 25
drag, startPoint x: 60, startPoint y: 106, endPoint x: 112, endPoint y: 106, distance: 52.6
click at [112, 106] on div "Na Aba de Parcela, Depositado se refere aos boletos que foram pagos pelos clien…" at bounding box center [104, 118] width 118 height 25
click at [62, 108] on div "Na Aba de Parcela, Depositado se refere aos boletos que foram pagos pelos clien…" at bounding box center [104, 118] width 118 height 25
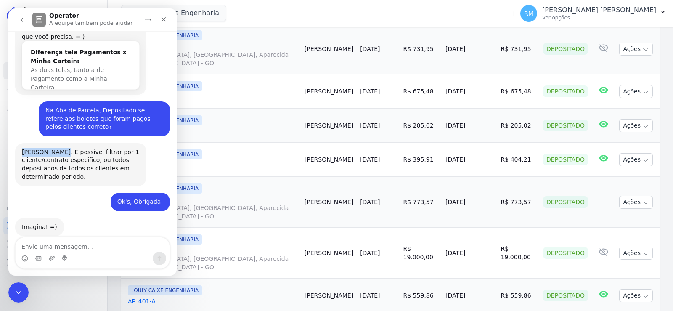
drag, startPoint x: 22, startPoint y: 135, endPoint x: 57, endPoint y: 135, distance: 34.9
click at [57, 148] on div "[PERSON_NAME]. É possível filtrar por 1 cliente/contrato especifico, ou todos d…" at bounding box center [81, 164] width 118 height 33
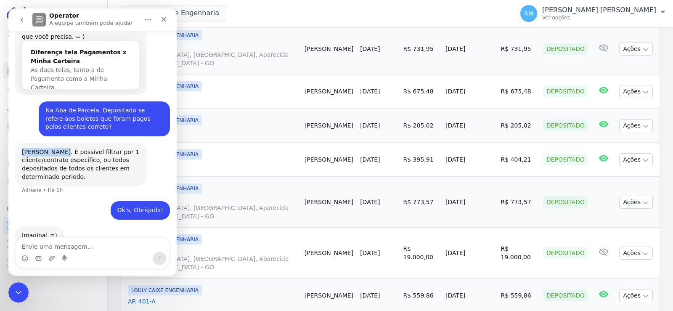
scroll to position [256, 0]
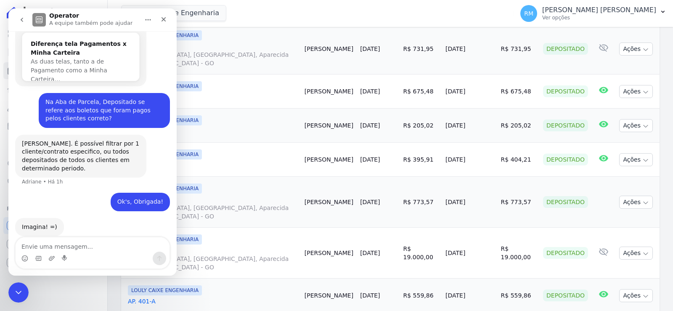
click at [82, 149] on div "[PERSON_NAME]. É possível filtrar por 1 cliente/contrato especifico, ou todos d…" at bounding box center [81, 156] width 118 height 33
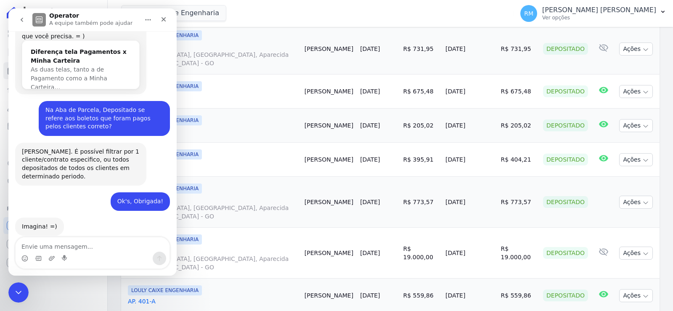
scroll to position [247, 0]
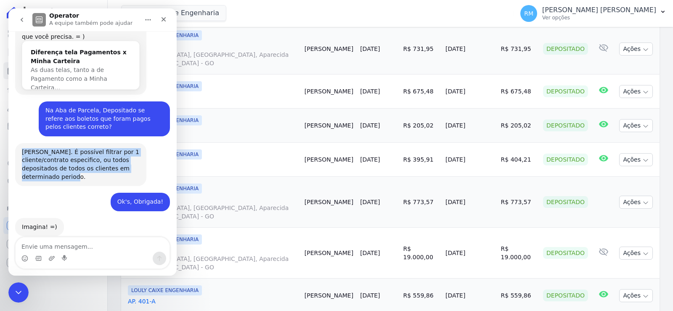
drag, startPoint x: 79, startPoint y: 160, endPoint x: 20, endPoint y: 137, distance: 63.8
click at [20, 143] on div "Sim Rodrigo. É possível filtrar por 1 cliente/contrato especifico, ou todos dep…" at bounding box center [80, 164] width 131 height 43
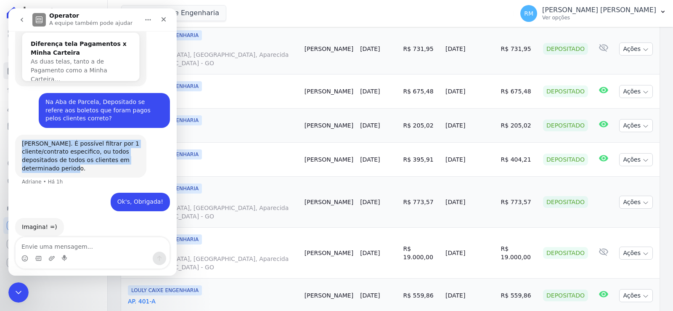
click at [28, 140] on div "[PERSON_NAME]. É possível filtrar por 1 cliente/contrato especifico, ou todos d…" at bounding box center [81, 156] width 118 height 33
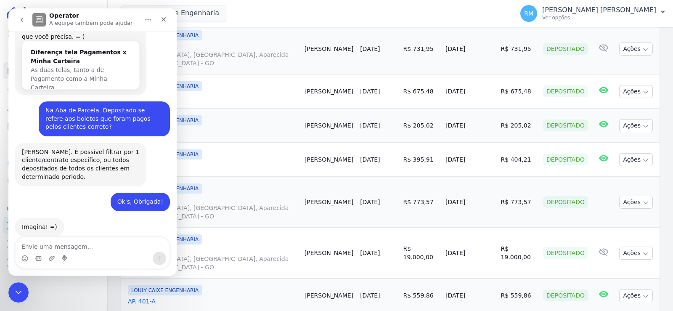
click at [298, 162] on link "AP. 807-A" at bounding box center [213, 165] width 170 height 8
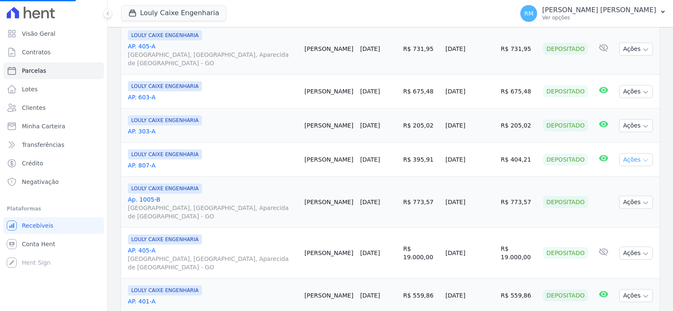
click at [642, 160] on icon "button" at bounding box center [645, 160] width 7 height 7
click at [629, 177] on link "Ver boleto" at bounding box center [632, 179] width 81 height 16
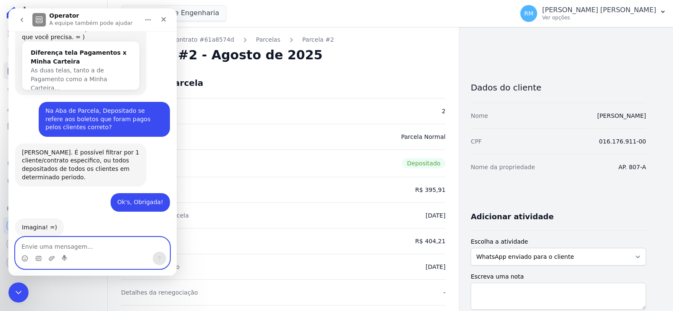
scroll to position [247, 0]
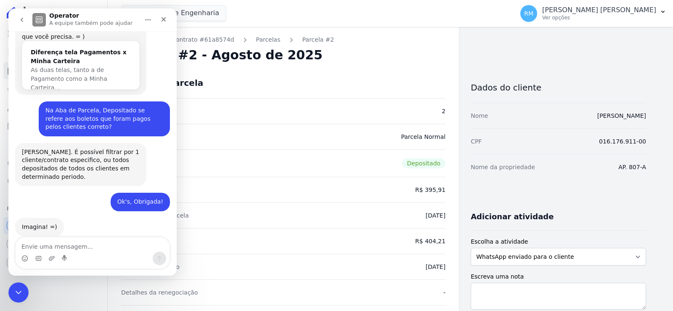
drag, startPoint x: 261, startPoint y: 127, endPoint x: 309, endPoint y: 100, distance: 55.2
click at [265, 125] on div "Tipo da parcela Parcela Normal" at bounding box center [283, 137] width 324 height 26
drag, startPoint x: 52, startPoint y: 574, endPoint x: 24, endPoint y: 287, distance: 289.2
click at [24, 287] on div "Encerramento do Messenger da Intercom" at bounding box center [17, 291] width 20 height 20
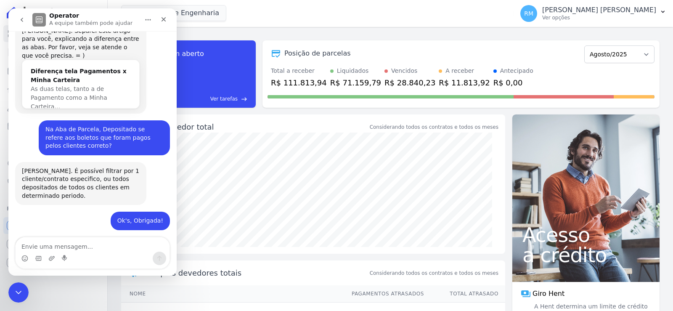
scroll to position [247, 0]
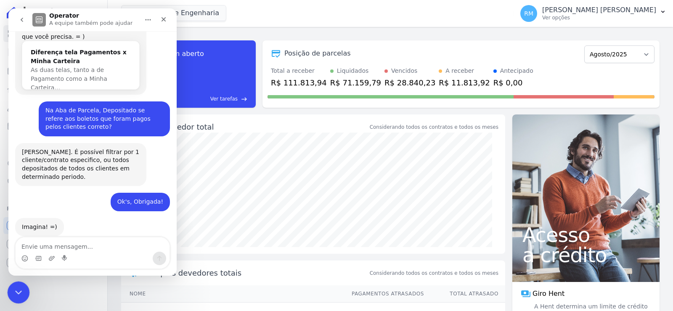
click at [15, 288] on icon "Encerramento do Messenger da Intercom" at bounding box center [17, 291] width 10 height 10
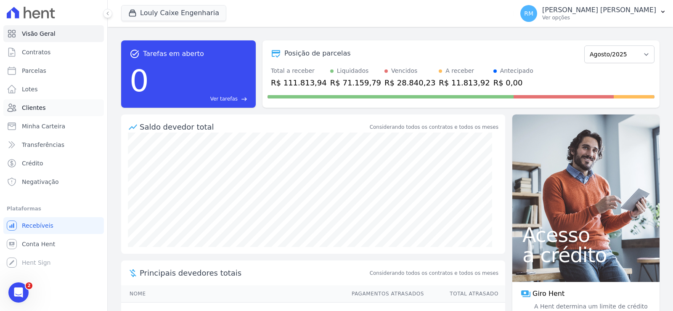
click at [43, 107] on span "Clientes" at bounding box center [34, 108] width 24 height 8
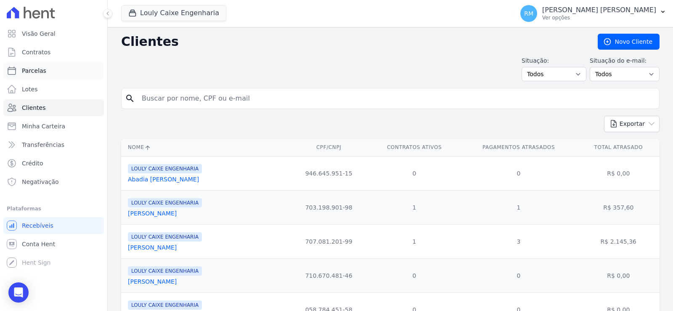
click at [47, 72] on link "Parcelas" at bounding box center [53, 70] width 101 height 17
select select
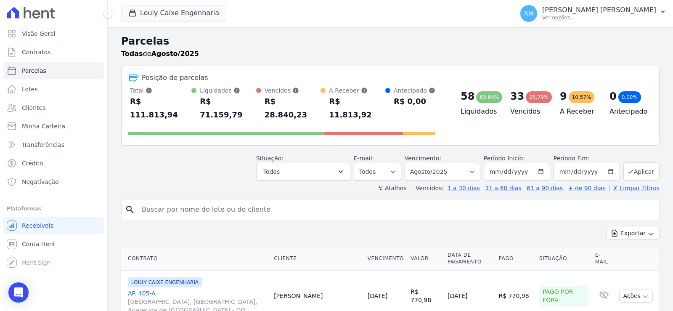
click at [247, 201] on input "search" at bounding box center [396, 209] width 519 height 17
type input "[PERSON_NAME]"
select select
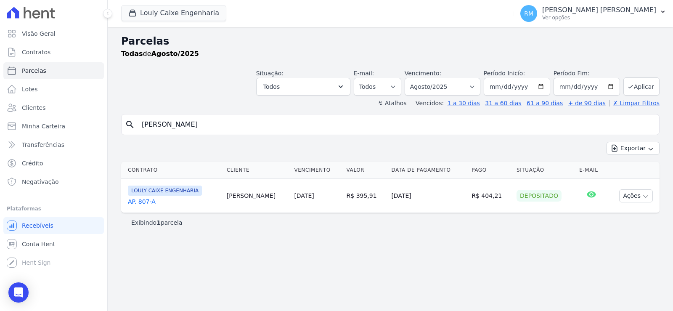
click at [445, 155] on div "Exportar Exportar PDF Exportar CSV" at bounding box center [390, 152] width 539 height 20
click at [455, 86] on select "Filtrar por período ──────── Todos os meses Setembro/2024 Outubro/2024 Novembro…" at bounding box center [443, 87] width 76 height 18
click at [140, 200] on link "AP. 807-A" at bounding box center [174, 201] width 92 height 8
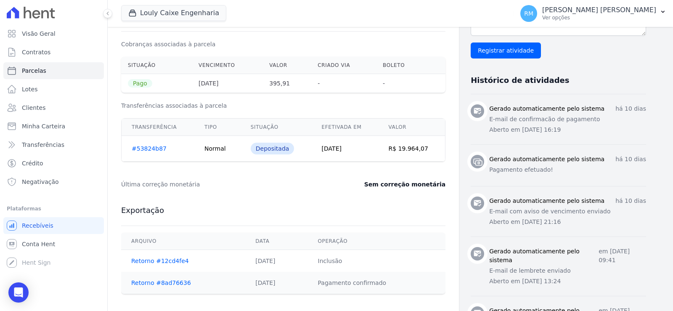
scroll to position [295, 0]
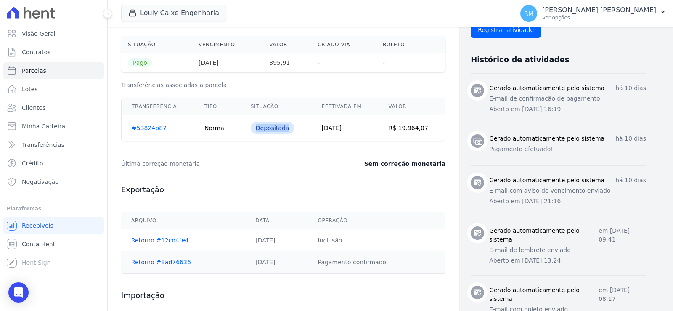
drag, startPoint x: 257, startPoint y: 131, endPoint x: 294, endPoint y: 131, distance: 37.4
click at [294, 131] on td "Depositada" at bounding box center [276, 128] width 71 height 26
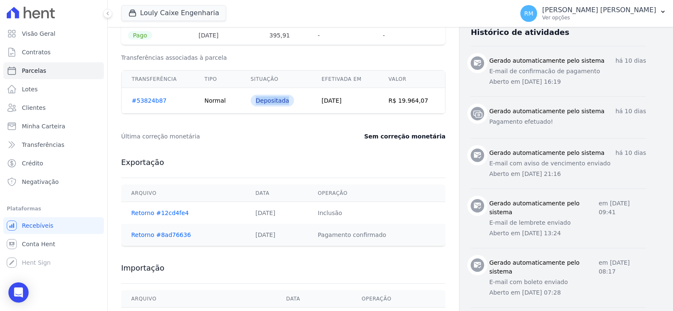
scroll to position [337, 0]
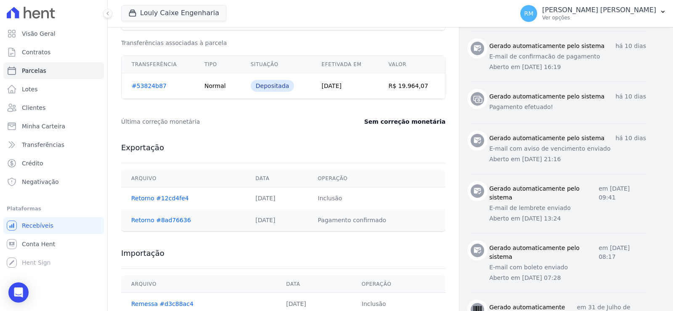
click at [323, 155] on div "Exportação [GEOGRAPHIC_DATA] Data Operação Retorno #12cd4fe4 [DATE] Inclusão Re…" at bounding box center [283, 187] width 324 height 106
click at [150, 223] on link "Retorno #8ad76636" at bounding box center [161, 220] width 60 height 7
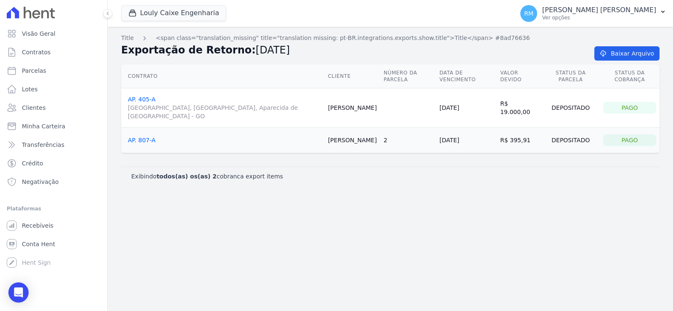
drag, startPoint x: 489, startPoint y: 125, endPoint x: 581, endPoint y: 127, distance: 92.6
click at [581, 127] on tr "AP. 807-A [PERSON_NAME] 2 [DATE] R$ 395,91 Depositado Pago" at bounding box center [390, 140] width 539 height 26
click at [581, 134] on div "Depositado" at bounding box center [571, 140] width 52 height 12
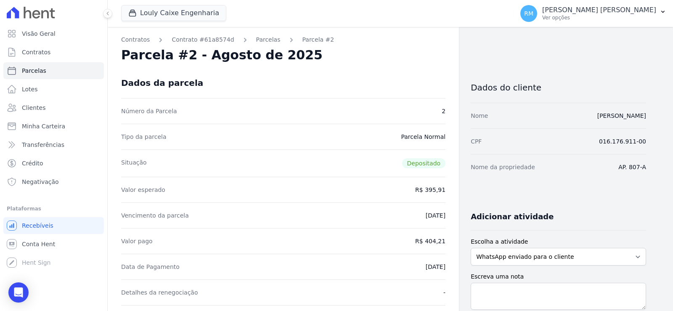
scroll to position [42, 0]
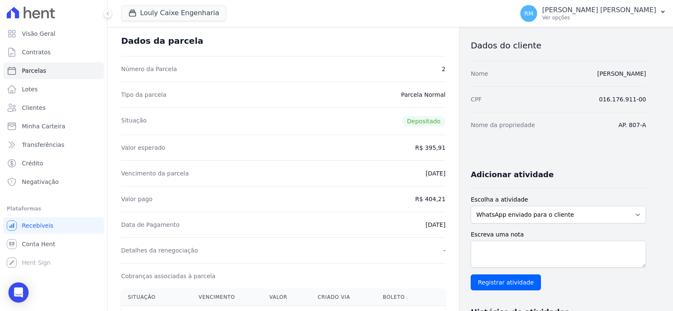
drag, startPoint x: 417, startPoint y: 201, endPoint x: 446, endPoint y: 198, distance: 29.6
drag, startPoint x: 418, startPoint y: 147, endPoint x: 447, endPoint y: 148, distance: 28.6
drag, startPoint x: 418, startPoint y: 202, endPoint x: 443, endPoint y: 199, distance: 25.9
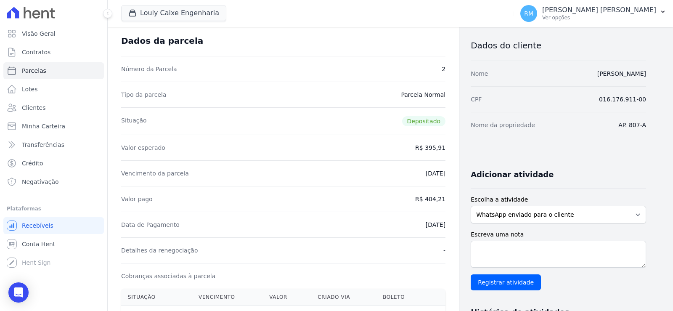
click at [445, 199] on div "Valor pago R$ 404,21" at bounding box center [283, 199] width 324 height 26
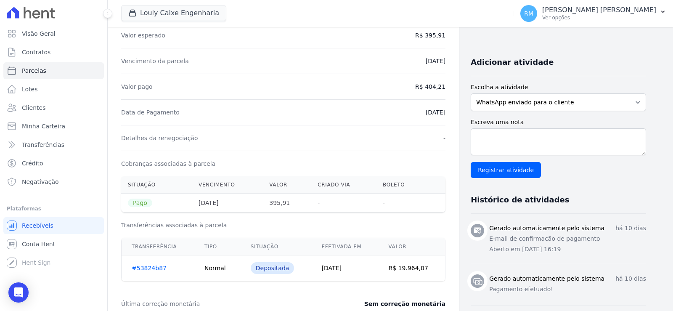
scroll to position [168, 0]
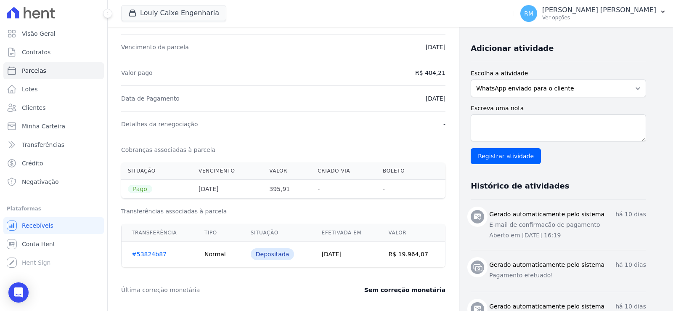
drag, startPoint x: 200, startPoint y: 190, endPoint x: 289, endPoint y: 191, distance: 89.6
click at [289, 191] on tr "Pago [DATE] 395,91 - -" at bounding box center [283, 189] width 324 height 19
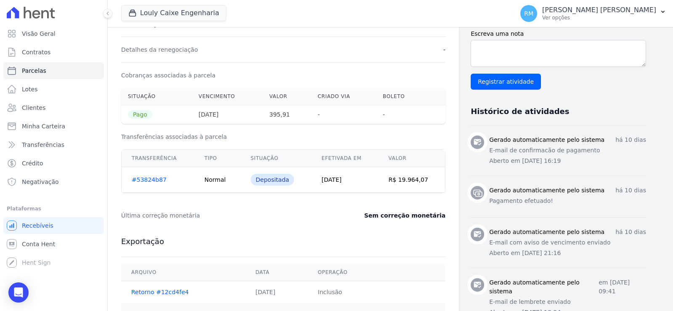
scroll to position [252, 0]
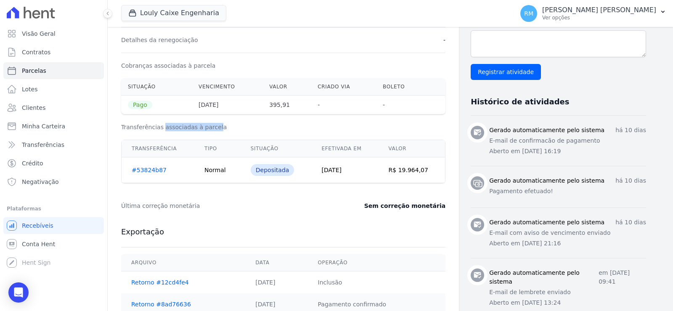
drag, startPoint x: 162, startPoint y: 128, endPoint x: 212, endPoint y: 129, distance: 50.1
click at [212, 129] on h3 "Transferências associadas à parcela" at bounding box center [283, 127] width 324 height 8
drag, startPoint x: 202, startPoint y: 170, endPoint x: 426, endPoint y: 170, distance: 224.3
click at [432, 173] on tr "#53824b87 Normal Depositada [DATE] R$ 19.964,07" at bounding box center [284, 170] width 324 height 26
click at [424, 170] on td "R$ 19.964,07" at bounding box center [412, 170] width 67 height 26
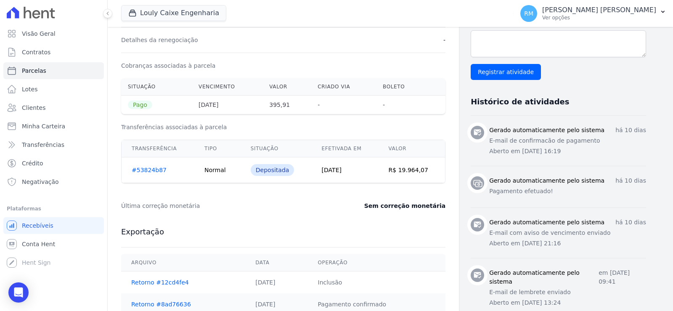
click at [152, 172] on link "#53824b87" at bounding box center [149, 170] width 35 height 7
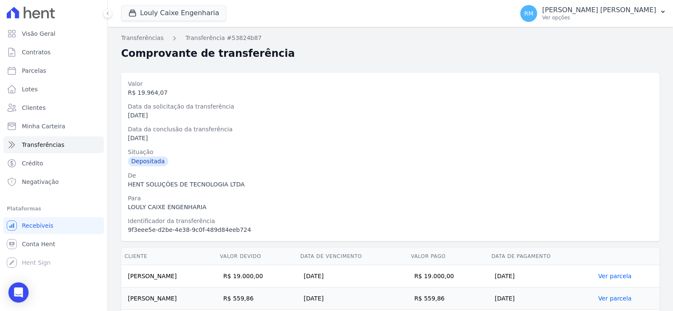
drag, startPoint x: 129, startPoint y: 209, endPoint x: 208, endPoint y: 210, distance: 78.7
click at [208, 210] on div "LOULY CAIXE ENGENHARIA" at bounding box center [390, 207] width 525 height 9
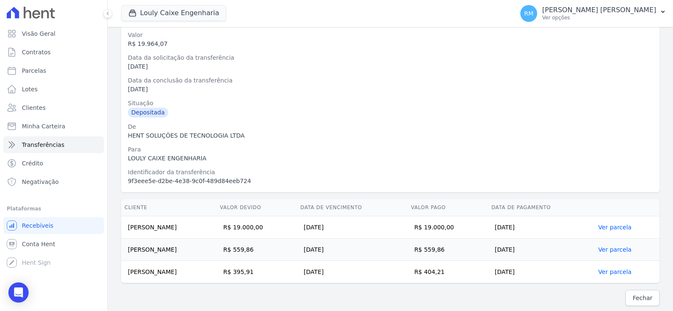
scroll to position [50, 0]
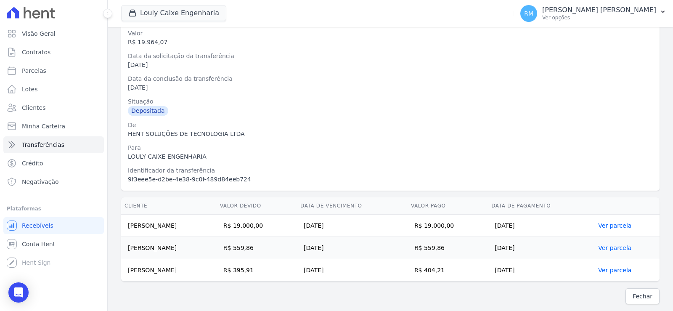
click at [610, 272] on link "Ver parcela" at bounding box center [614, 270] width 33 height 7
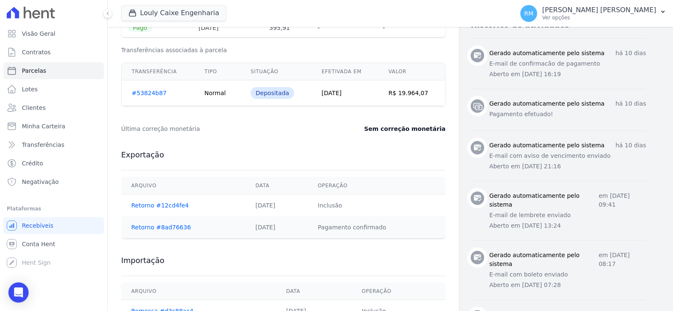
scroll to position [337, 0]
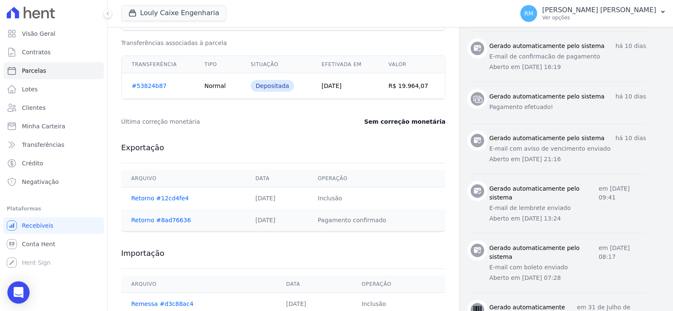
click at [15, 289] on icon "Open Intercom Messenger" at bounding box center [18, 292] width 10 height 11
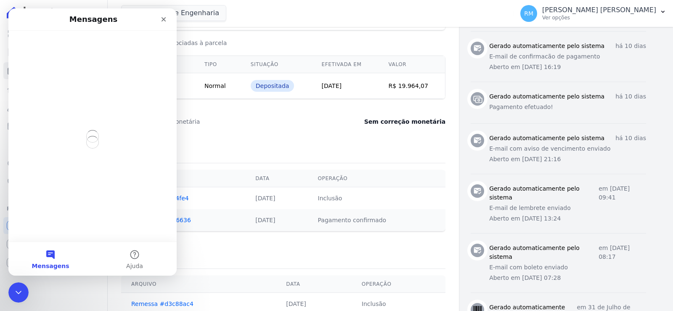
scroll to position [0, 0]
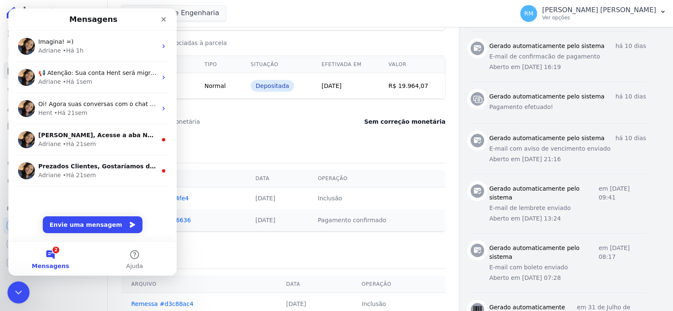
click at [10, 290] on div "Encerramento do Messenger da Intercom" at bounding box center [17, 291] width 20 height 20
